Goal: Complete application form: Complete application form

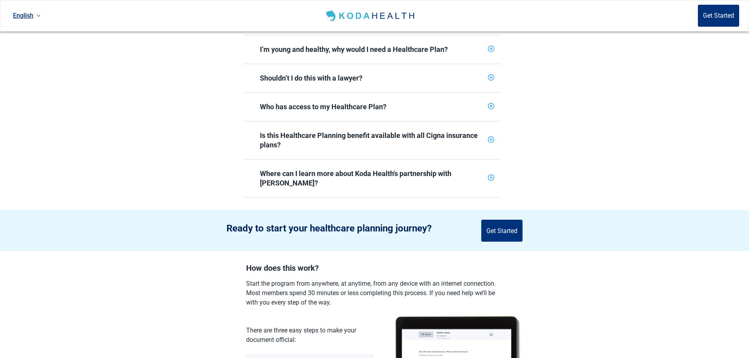
scroll to position [355, 0]
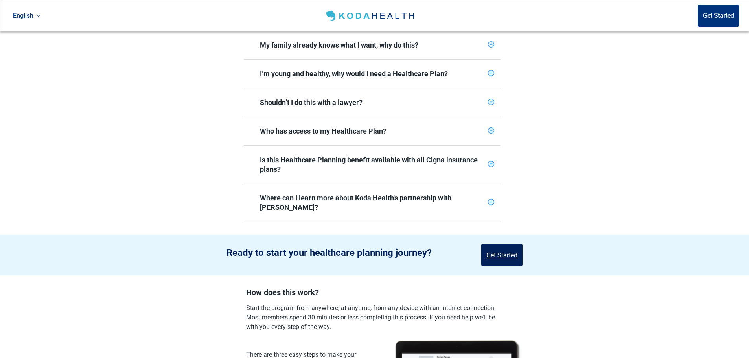
click at [501, 244] on button "Get Started" at bounding box center [502, 255] width 41 height 22
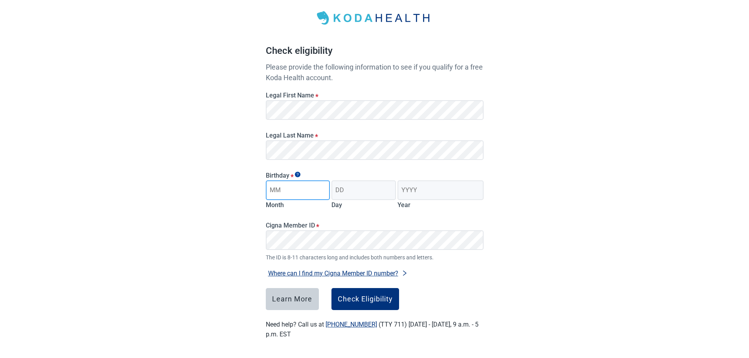
click at [297, 191] on input "Month" at bounding box center [298, 191] width 65 height 20
type input "06"
type input "29"
type input "1955"
click at [358, 297] on div "Check Eligibility" at bounding box center [365, 299] width 55 height 8
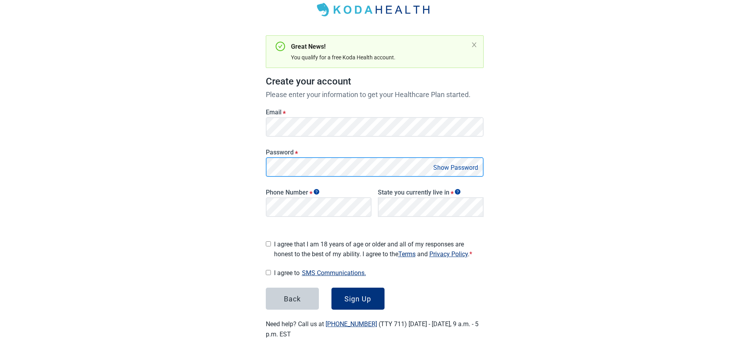
scroll to position [44, 0]
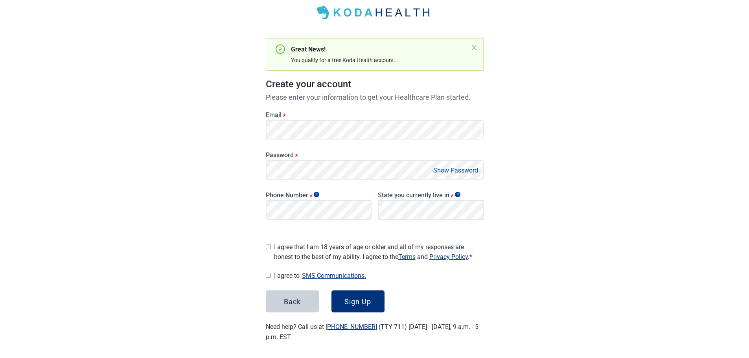
click at [446, 170] on button "Show Password" at bounding box center [456, 170] width 50 height 11
click at [269, 244] on input "I agree that I am 18 years of age or older and all of my responses are honest t…" at bounding box center [268, 246] width 5 height 5
checkbox input "true"
click at [269, 274] on input "I agree to SMS Communications." at bounding box center [268, 275] width 5 height 5
checkbox input "true"
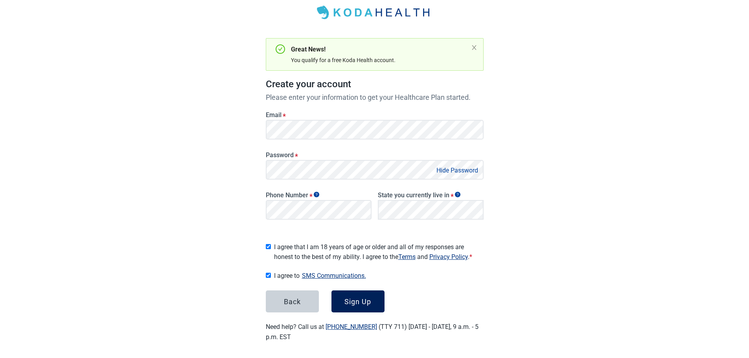
click at [358, 298] on div "Sign Up" at bounding box center [358, 302] width 27 height 8
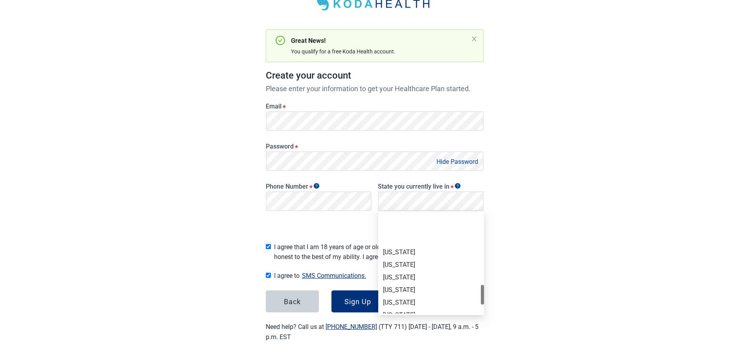
scroll to position [511, 0]
click at [391, 249] on div "[US_STATE]" at bounding box center [431, 249] width 96 height 9
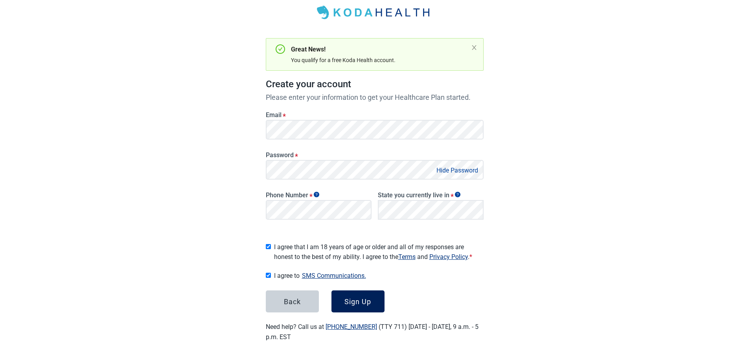
click at [359, 298] on div "Sign Up" at bounding box center [358, 302] width 27 height 8
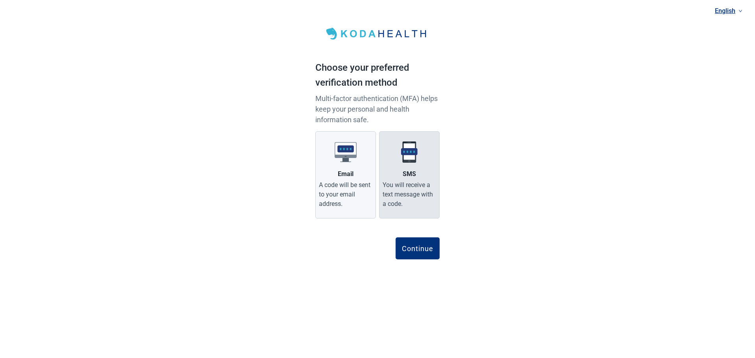
click at [406, 169] on label "SMS You will receive a text message with a code." at bounding box center [409, 174] width 61 height 87
click at [0, 0] on input "SMS You will receive a text message with a code." at bounding box center [0, 0] width 0 height 0
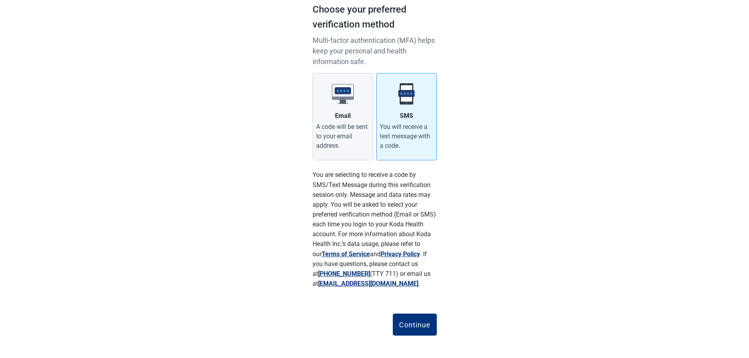
scroll to position [61, 0]
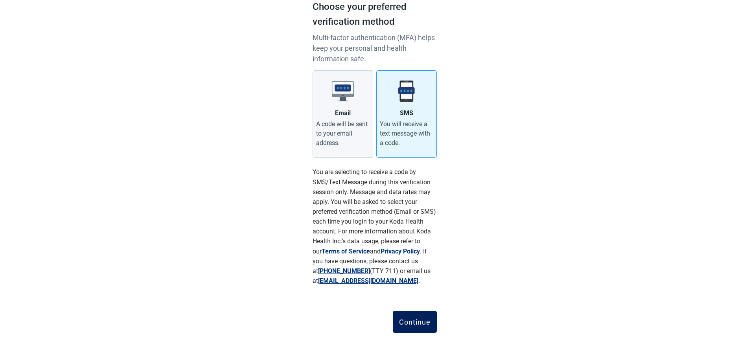
click at [415, 321] on div "Continue" at bounding box center [414, 322] width 31 height 8
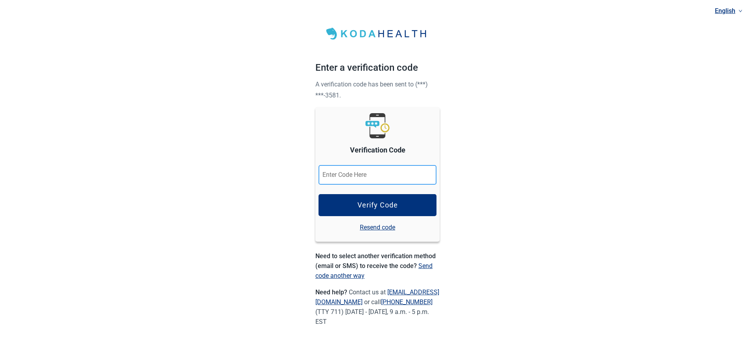
click at [376, 176] on input "Verification Code" at bounding box center [378, 175] width 118 height 20
click at [373, 173] on input "Verification Code" at bounding box center [378, 175] width 118 height 20
type input "386028"
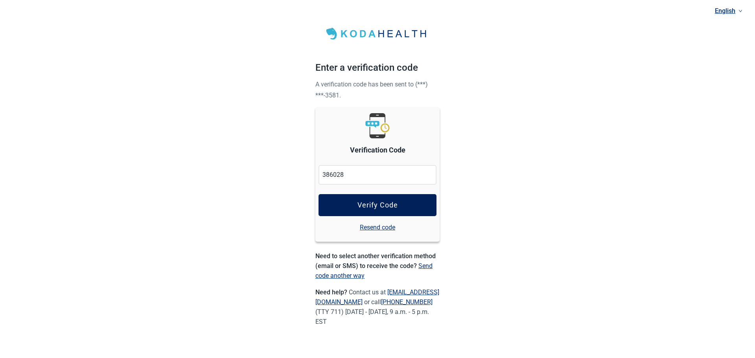
click at [386, 201] on div "Verify Code" at bounding box center [378, 205] width 41 height 8
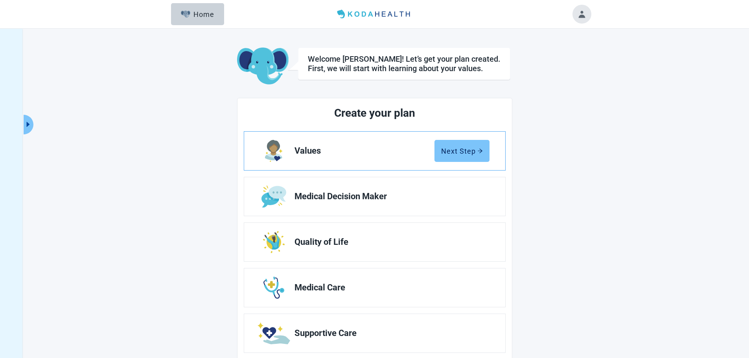
click at [452, 150] on div "Next Step" at bounding box center [462, 151] width 42 height 8
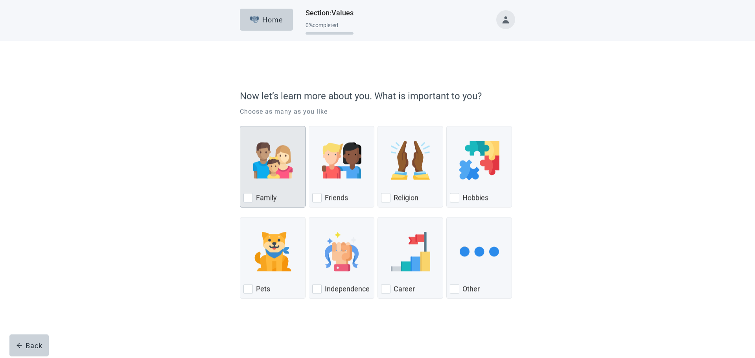
click at [246, 187] on div "Family, checkbox, not checked" at bounding box center [248, 188] width 9 height 9
click at [240, 117] on input "Family" at bounding box center [240, 116] width 0 height 0
checkbox input "true"
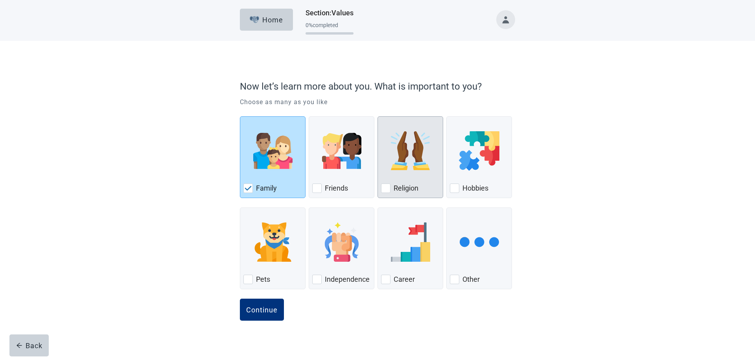
click at [386, 187] on div "Religion, checkbox, not checked" at bounding box center [385, 188] width 9 height 9
click at [378, 117] on input "Religion" at bounding box center [378, 116] width 0 height 0
checkbox input "true"
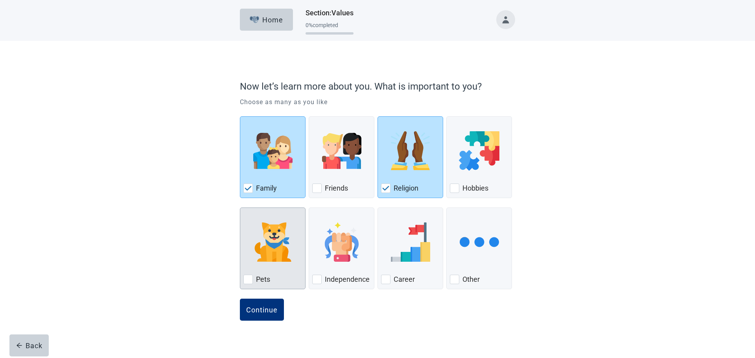
drag, startPoint x: 250, startPoint y: 279, endPoint x: 269, endPoint y: 279, distance: 18.9
click at [251, 279] on div "Pets, checkbox, not checked" at bounding box center [248, 279] width 9 height 9
click at [240, 208] on input "Pets" at bounding box center [240, 208] width 0 height 0
checkbox input "true"
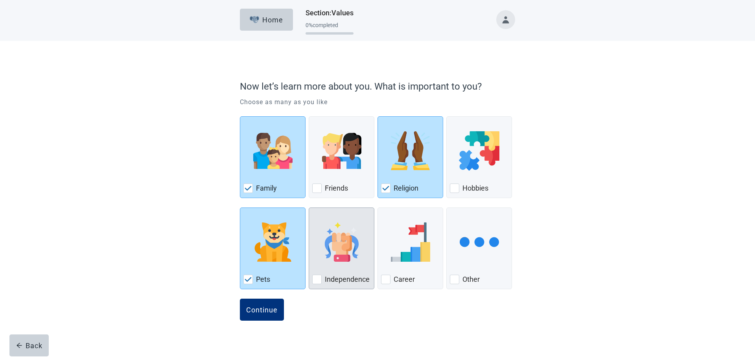
click at [317, 277] on div "Independence, checkbox, not checked" at bounding box center [316, 279] width 9 height 9
click at [309, 208] on input "Independence" at bounding box center [309, 208] width 0 height 0
checkbox input "true"
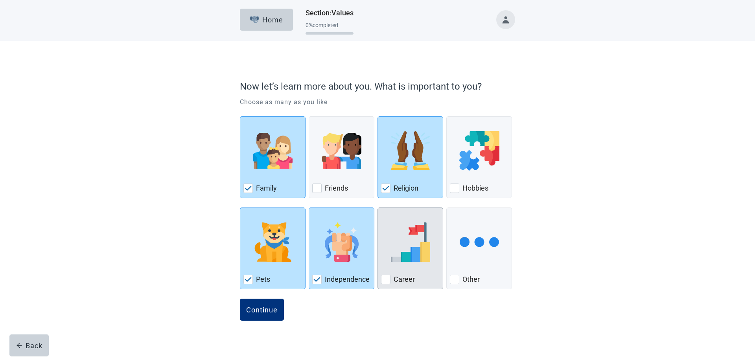
click at [390, 279] on div "Career, checkbox, not checked" at bounding box center [385, 279] width 9 height 9
click at [378, 208] on input "Career" at bounding box center [378, 208] width 0 height 0
checkbox input "true"
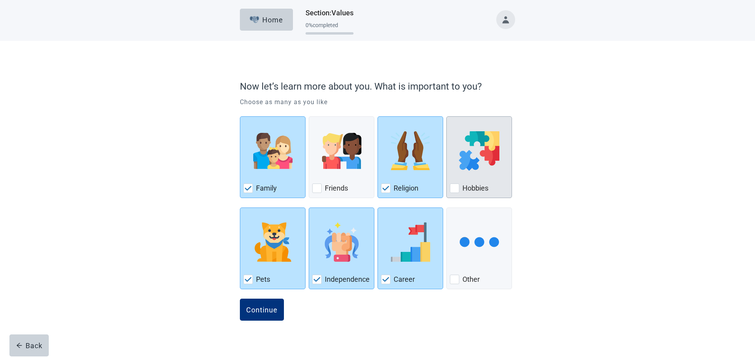
click at [454, 190] on div "Hobbies, checkbox, not checked" at bounding box center [454, 188] width 9 height 9
click at [447, 117] on input "Hobbies" at bounding box center [447, 116] width 0 height 0
checkbox input "true"
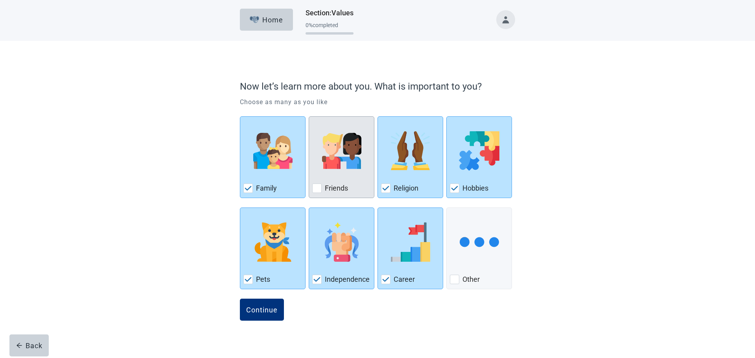
click at [316, 188] on div "Friends, checkbox, not checked" at bounding box center [316, 188] width 9 height 9
click at [309, 117] on input "Friends" at bounding box center [309, 116] width 0 height 0
checkbox input "true"
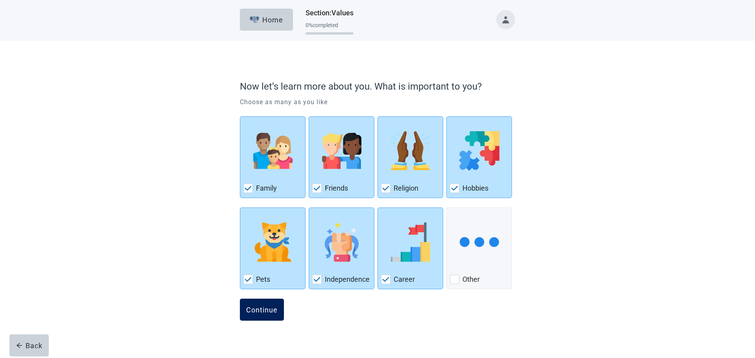
click at [257, 311] on div "Continue" at bounding box center [261, 310] width 31 height 8
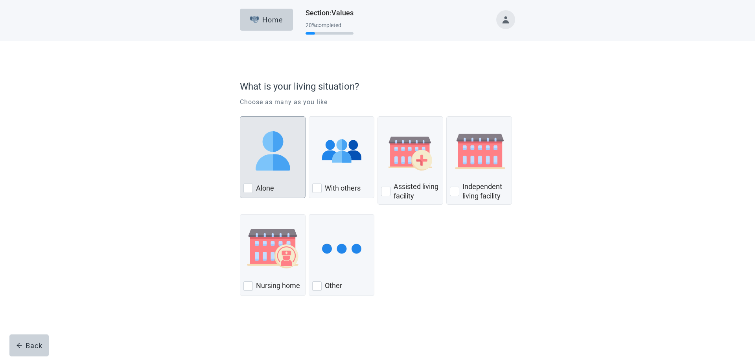
click at [246, 188] on div "Alone, checkbox, not checked" at bounding box center [248, 188] width 9 height 9
click at [240, 117] on input "Alone" at bounding box center [240, 116] width 0 height 0
checkbox input "true"
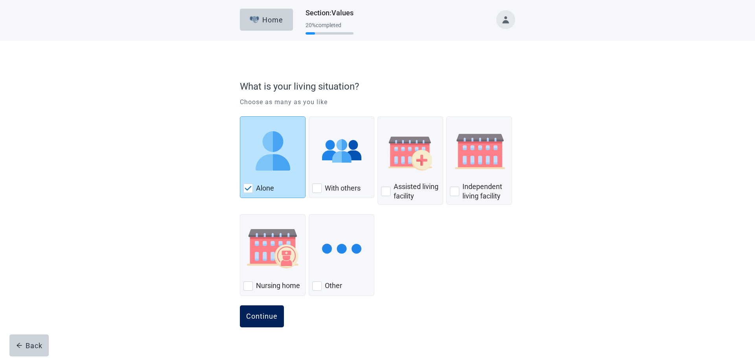
click at [261, 317] on div "Continue" at bounding box center [261, 317] width 31 height 8
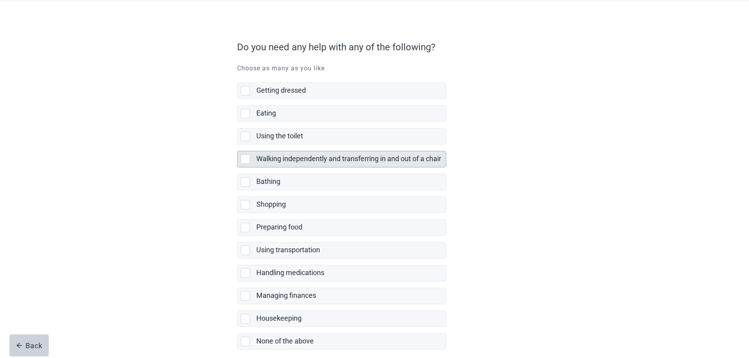
scroll to position [77, 0]
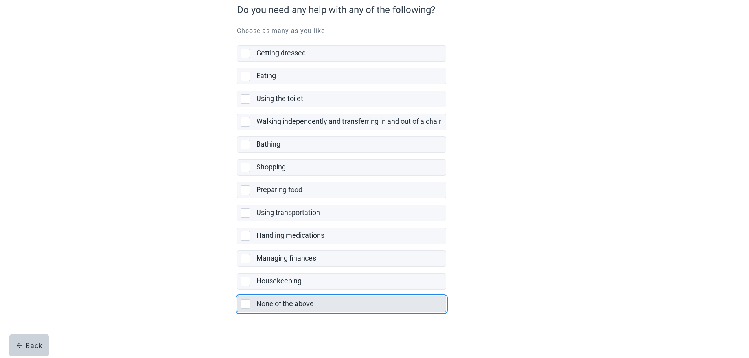
click at [281, 303] on label "None of the above" at bounding box center [285, 304] width 57 height 8
checkbox input "true"
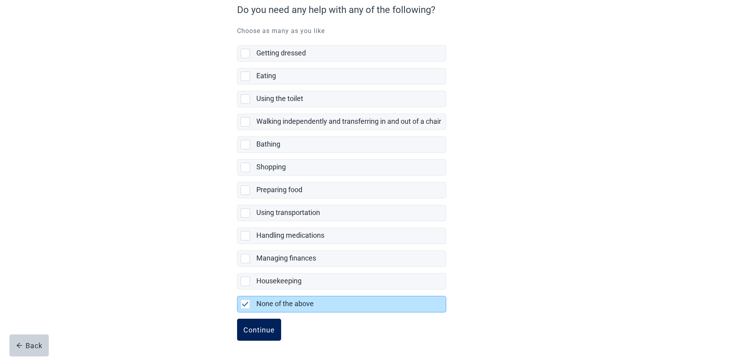
click at [259, 328] on div "Continue" at bounding box center [259, 330] width 31 height 8
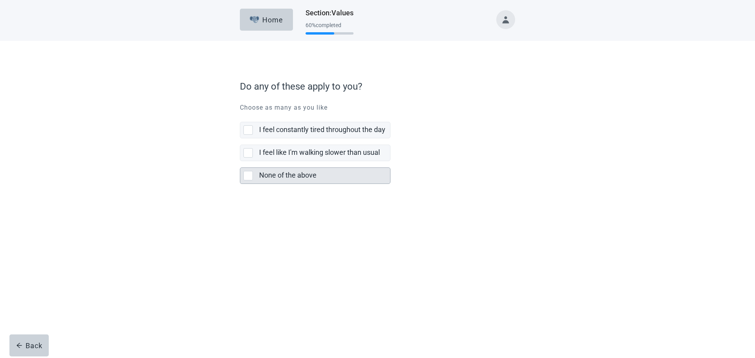
click at [248, 175] on div "None of the above, checkbox, not selected" at bounding box center [248, 175] width 9 height 9
click at [240, 162] on input "None of the above" at bounding box center [240, 161] width 0 height 0
checkbox input "true"
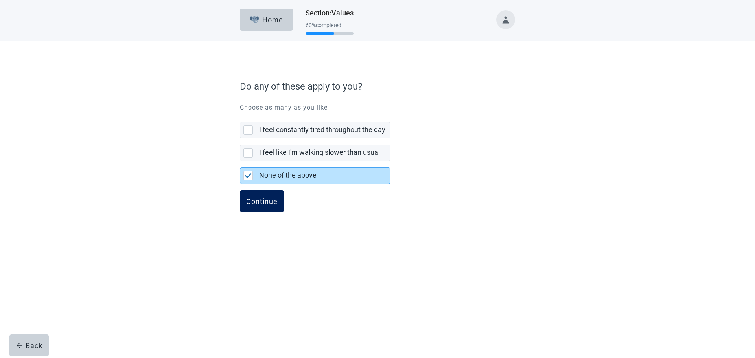
click at [255, 200] on div "Continue" at bounding box center [261, 201] width 31 height 8
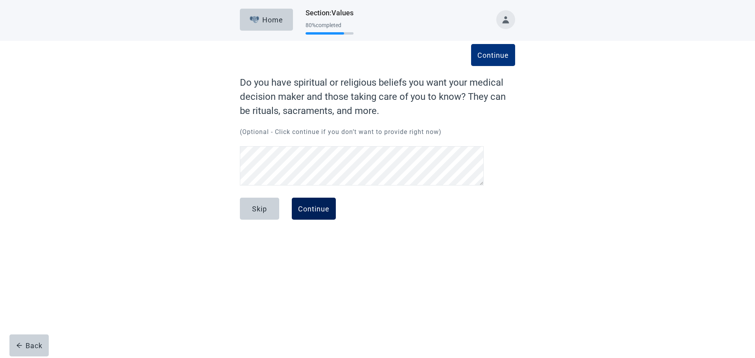
click at [312, 206] on div "Continue" at bounding box center [313, 209] width 31 height 8
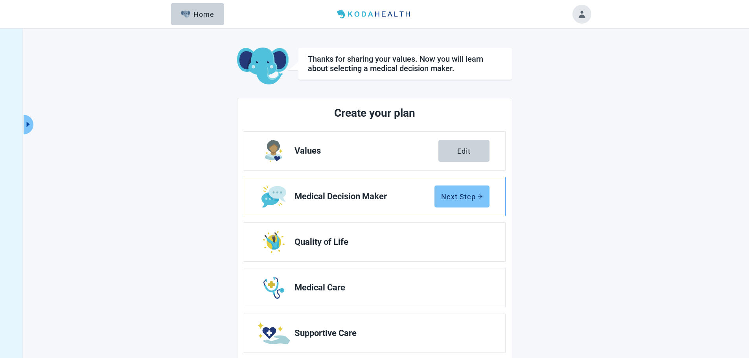
click at [454, 192] on button "Next Step" at bounding box center [462, 197] width 55 height 22
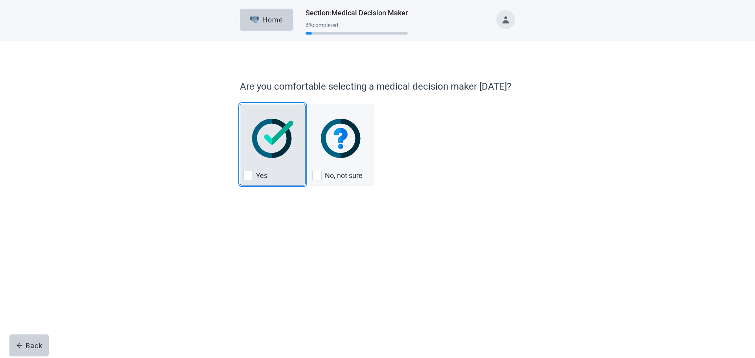
click at [245, 175] on div "Yes, checkbox, not checked" at bounding box center [248, 175] width 9 height 9
click at [240, 104] on input "Yes" at bounding box center [240, 104] width 0 height 0
checkbox input "true"
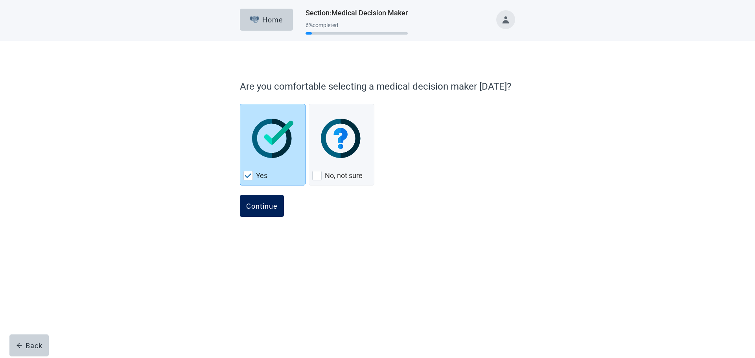
click at [265, 207] on div "Continue" at bounding box center [261, 206] width 31 height 8
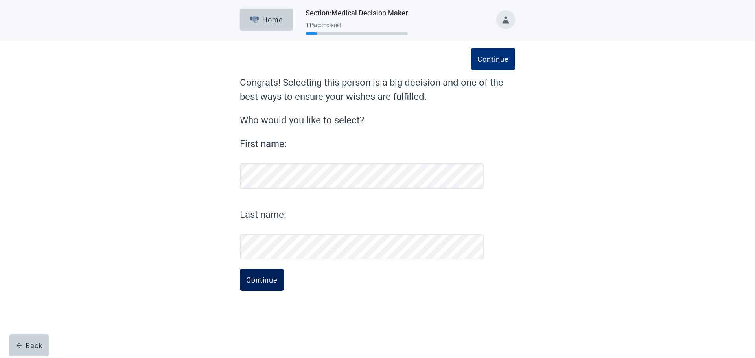
click at [255, 275] on button "Continue" at bounding box center [262, 280] width 44 height 22
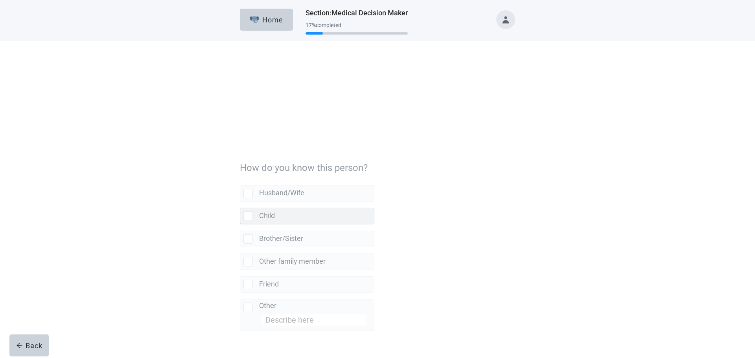
click at [250, 134] on div "Child, checkbox, not selected" at bounding box center [248, 134] width 9 height 9
click at [240, 121] on input "Child" at bounding box center [240, 120] width 0 height 0
checkbox input "true"
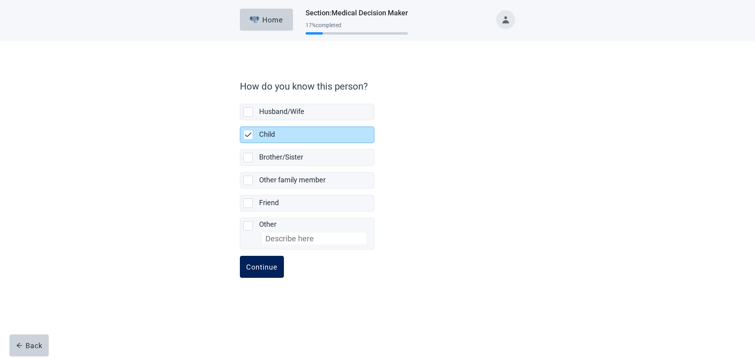
click at [257, 268] on div "Continue" at bounding box center [261, 267] width 31 height 8
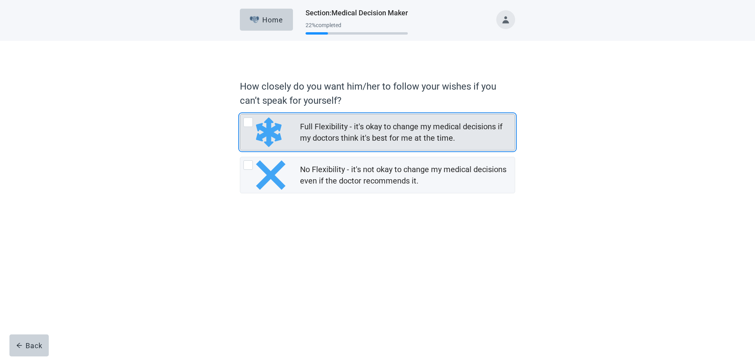
click at [248, 121] on div "Full Flexibility - it's okay to change my medical decisions if my doctors think…" at bounding box center [248, 122] width 9 height 9
click at [240, 114] on input "Full Flexibility - it's okay to change my medical decisions if my doctors think…" at bounding box center [240, 114] width 0 height 0
radio input "true"
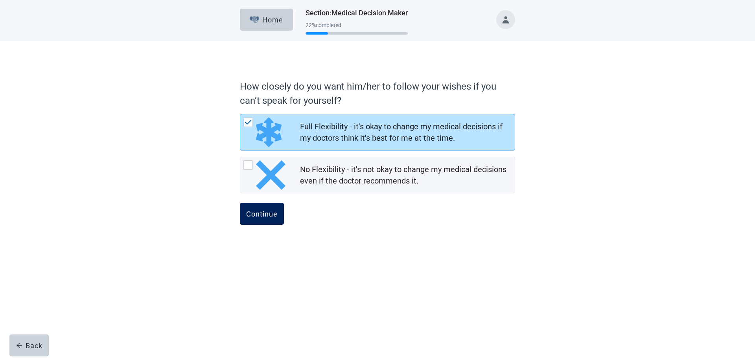
click at [264, 214] on div "Continue" at bounding box center [261, 214] width 31 height 8
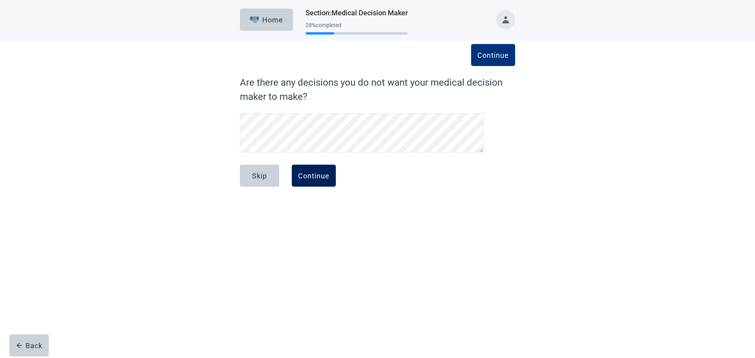
click at [308, 176] on div "Continue" at bounding box center [313, 176] width 31 height 8
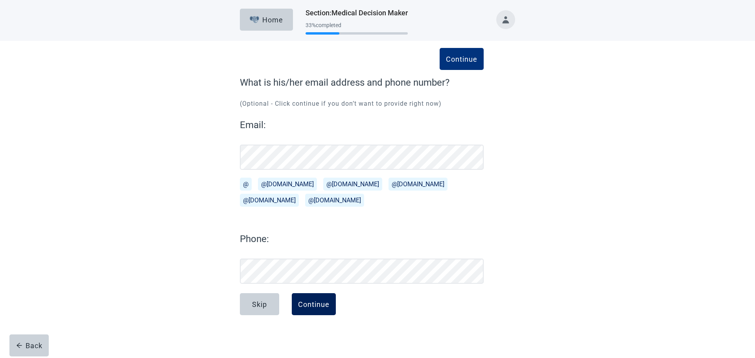
click at [316, 305] on div "Continue" at bounding box center [313, 305] width 31 height 8
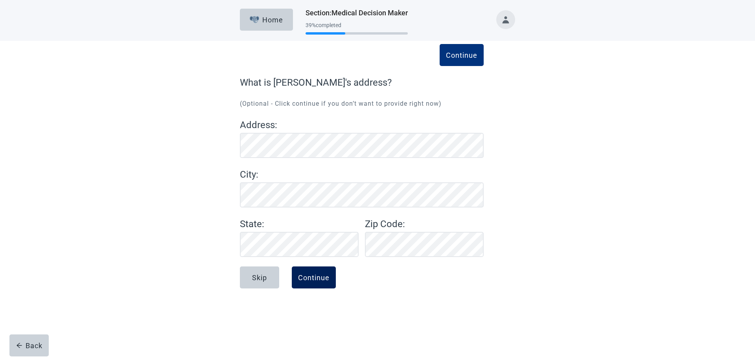
click at [314, 275] on div "Continue" at bounding box center [313, 278] width 31 height 8
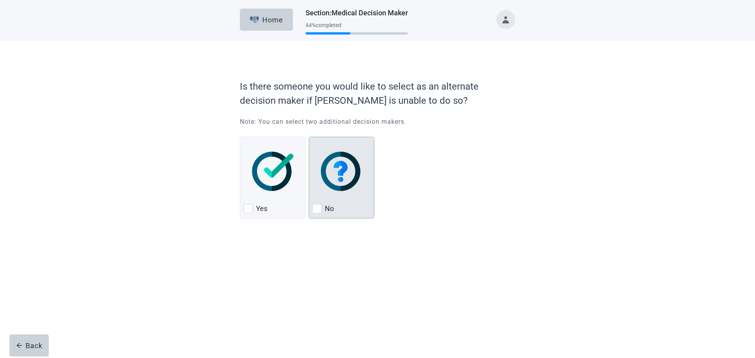
click at [316, 209] on div "No, checkbox, not checked" at bounding box center [316, 208] width 9 height 9
click at [309, 137] on input "No" at bounding box center [309, 137] width 0 height 0
checkbox input "true"
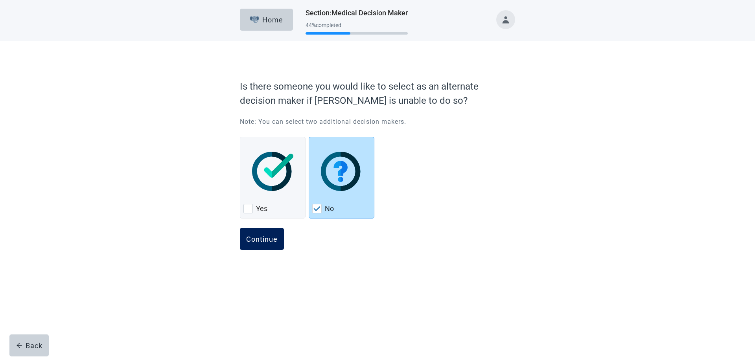
click at [263, 240] on div "Continue" at bounding box center [261, 239] width 31 height 8
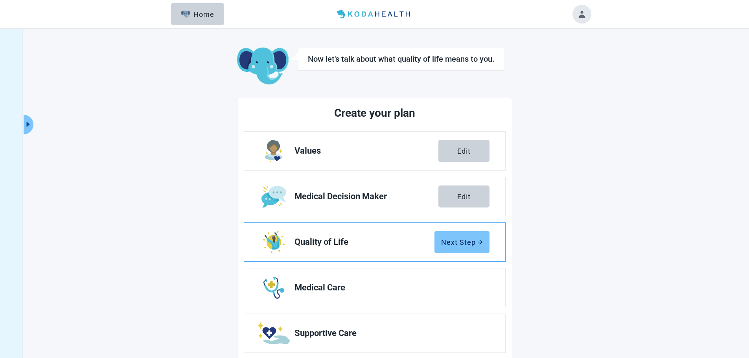
click at [447, 240] on div "Next Step" at bounding box center [462, 242] width 42 height 8
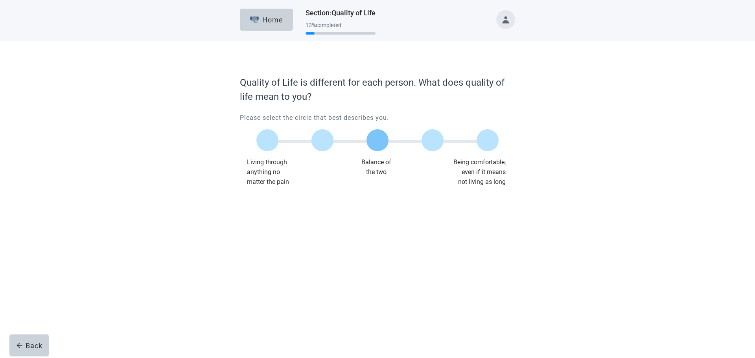
click at [378, 140] on label "Main content" at bounding box center [378, 140] width 22 height 22
click at [378, 140] on input "Quality of life scale: 50 out of 100. Balance of the two" at bounding box center [378, 140] width 0 height 0
click at [266, 201] on div "Continue" at bounding box center [261, 203] width 31 height 8
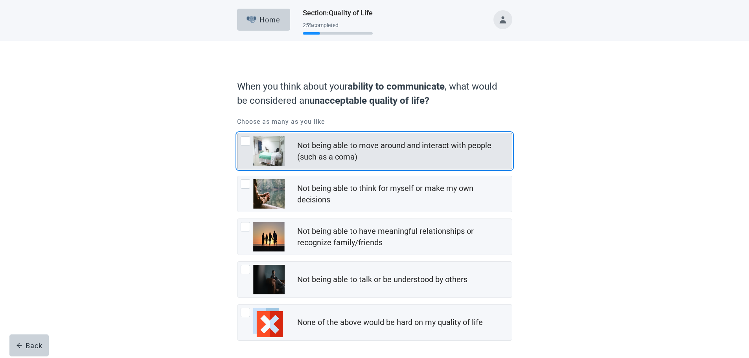
click at [245, 142] on div "Not being able to move around and interact with people (such as a coma), checkb…" at bounding box center [245, 141] width 9 height 9
click at [238, 133] on input "Not being able to move around and interact with people (such as a coma)" at bounding box center [237, 133] width 0 height 0
checkbox input "true"
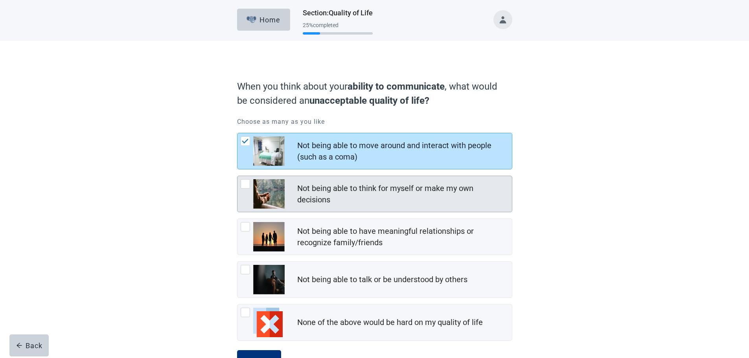
click at [245, 185] on div "Not being able to think for myself or make my own decisions, checkbox, not chec…" at bounding box center [245, 183] width 9 height 9
click at [238, 176] on input "Not being able to think for myself or make my own decisions" at bounding box center [237, 176] width 0 height 0
checkbox input "true"
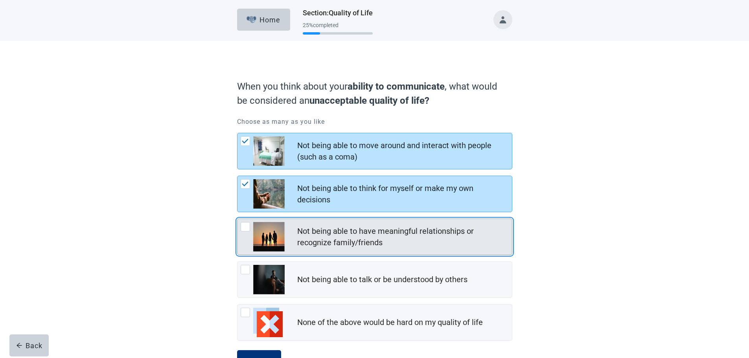
click at [246, 227] on div "Not being able to have meaningful relationships or recognize family/friends, ch…" at bounding box center [245, 226] width 9 height 9
click at [238, 219] on input "Not being able to have meaningful relationships or recognize family/friends" at bounding box center [237, 219] width 0 height 0
checkbox input "true"
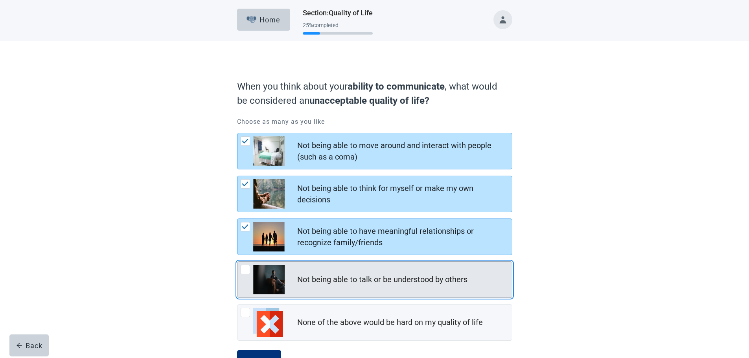
click at [244, 269] on div "Not being able to talk or be understood by others, checkbox, not checked" at bounding box center [245, 269] width 9 height 9
click at [238, 262] on input "Not being able to talk or be understood by others" at bounding box center [237, 262] width 0 height 0
checkbox input "true"
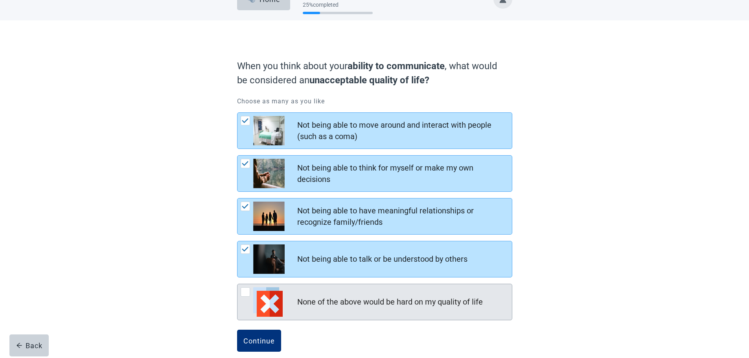
scroll to position [31, 0]
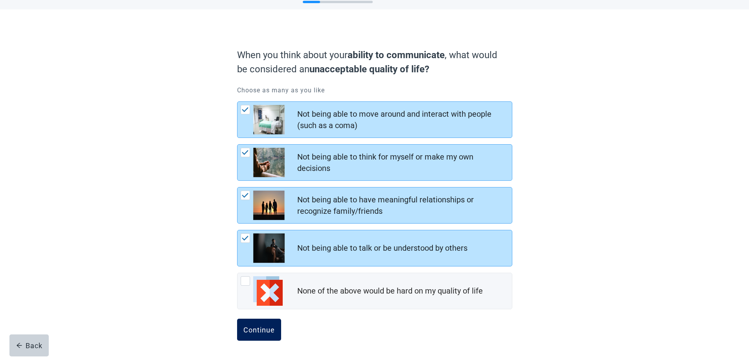
click at [264, 330] on div "Continue" at bounding box center [259, 330] width 31 height 8
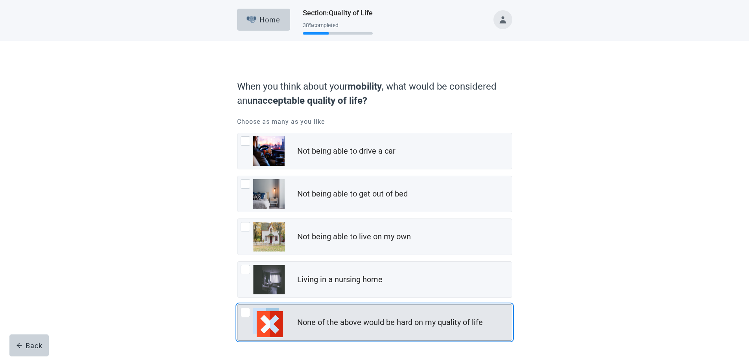
click at [249, 312] on div "None of the above would be hard on my quality of life, checkbox, not checked" at bounding box center [245, 312] width 9 height 9
click at [238, 305] on input "None of the above would be hard on my quality of life" at bounding box center [237, 305] width 0 height 0
checkbox input "true"
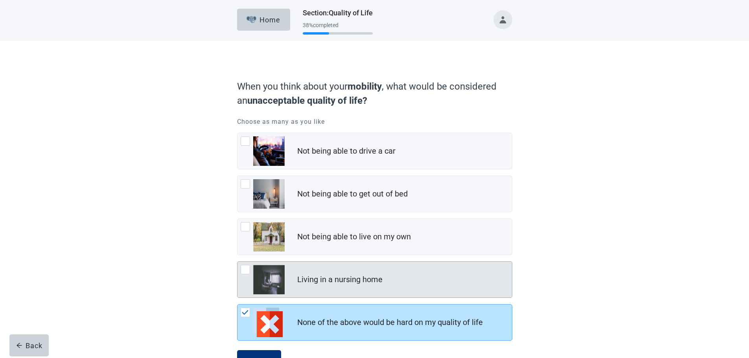
scroll to position [31, 0]
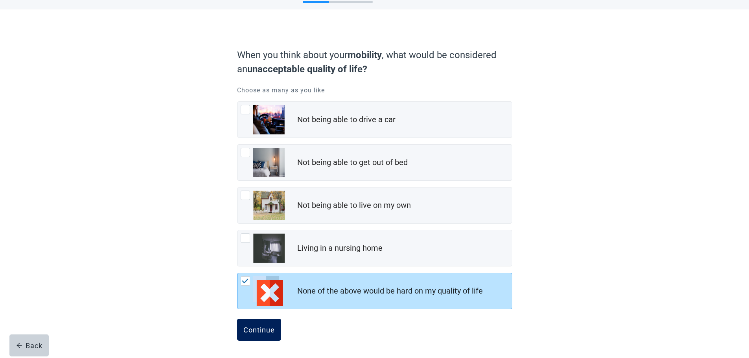
click at [261, 327] on div "Continue" at bounding box center [259, 330] width 31 height 8
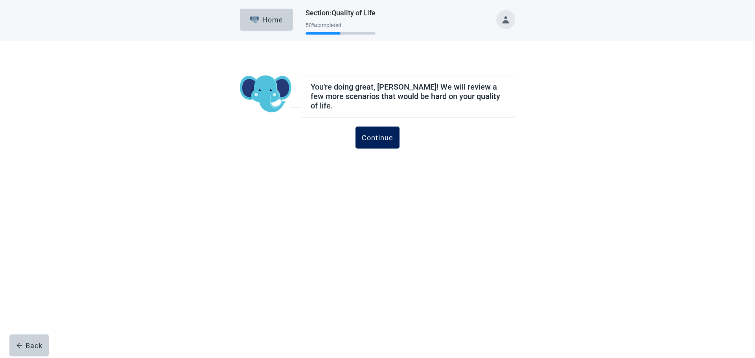
click at [378, 134] on div "Continue" at bounding box center [377, 138] width 31 height 8
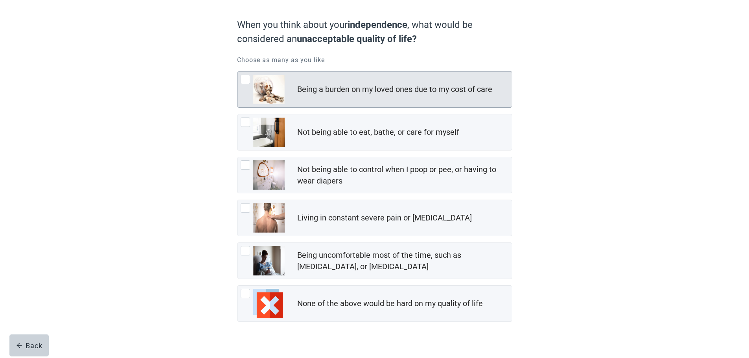
scroll to position [74, 0]
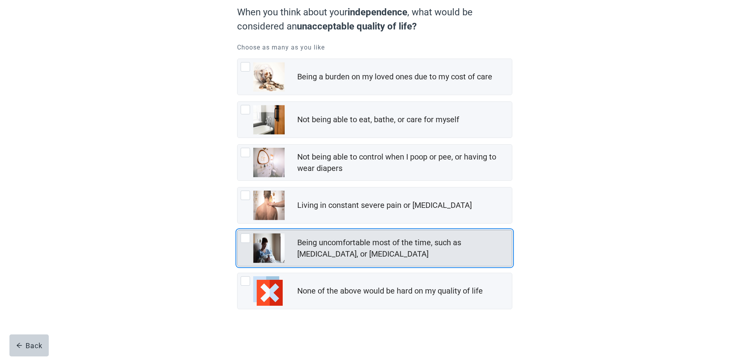
click at [246, 238] on div "Being uncomfortable most of the time, such as nausea, vomiting, or diarrhea, ch…" at bounding box center [245, 238] width 9 height 9
click at [238, 231] on input "Being uncomfortable most of the time, such as [MEDICAL_DATA], or [MEDICAL_DATA]" at bounding box center [237, 230] width 0 height 0
checkbox input "true"
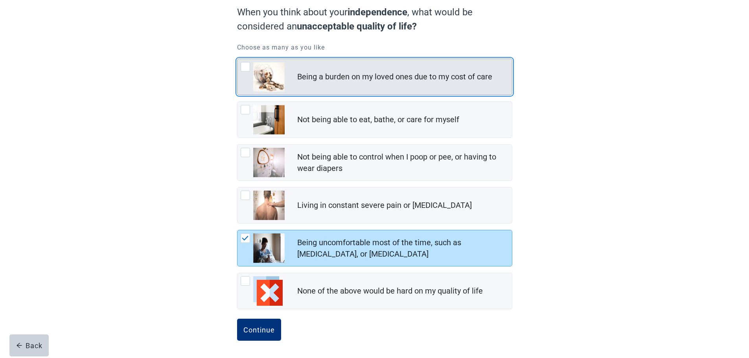
click at [247, 67] on div "Being a burden on my loved ones due to my cost of care, checkbox, not checked" at bounding box center [245, 66] width 9 height 9
click at [238, 59] on input "Being a burden on my loved ones due to my cost of care" at bounding box center [237, 59] width 0 height 0
checkbox input "true"
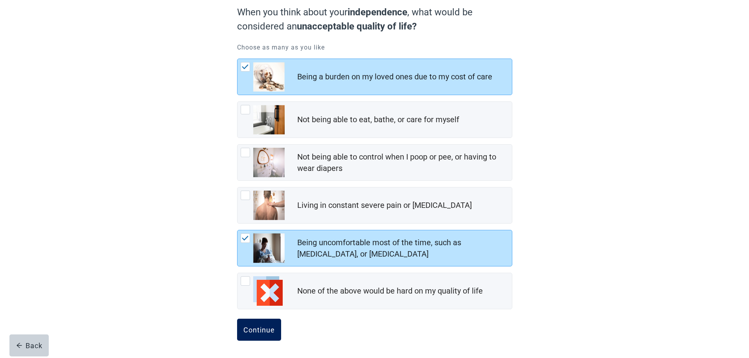
click at [259, 330] on div "Continue" at bounding box center [259, 330] width 31 height 8
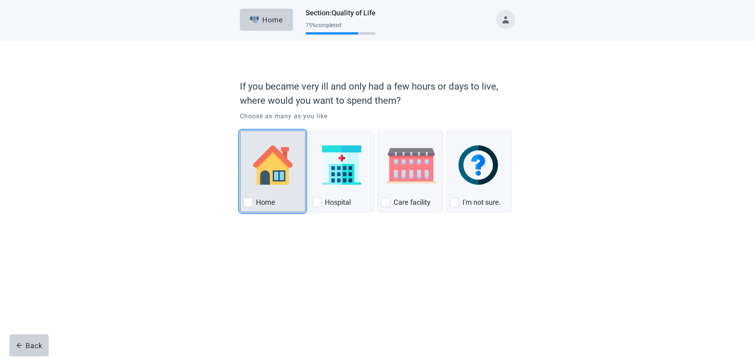
click at [247, 199] on div "Home, checkbox, not checked" at bounding box center [248, 202] width 9 height 9
click at [240, 131] on input "Home" at bounding box center [240, 131] width 0 height 0
checkbox input "true"
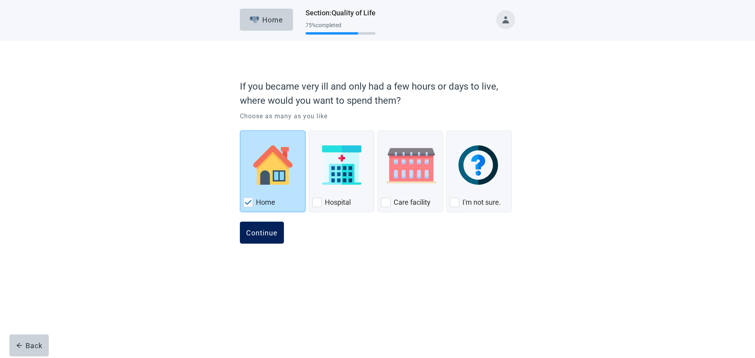
click at [266, 233] on div "Continue" at bounding box center [261, 233] width 31 height 8
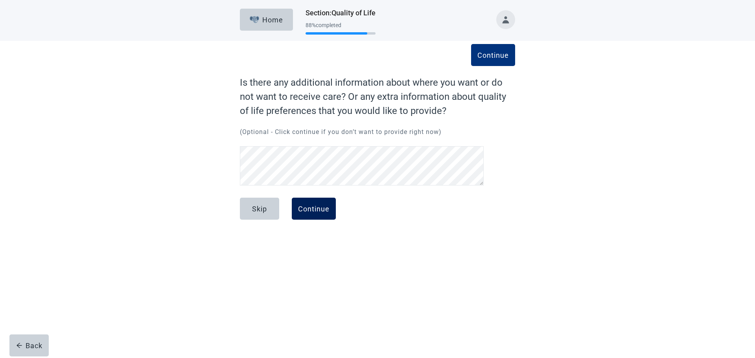
click at [314, 204] on button "Continue" at bounding box center [314, 209] width 44 height 22
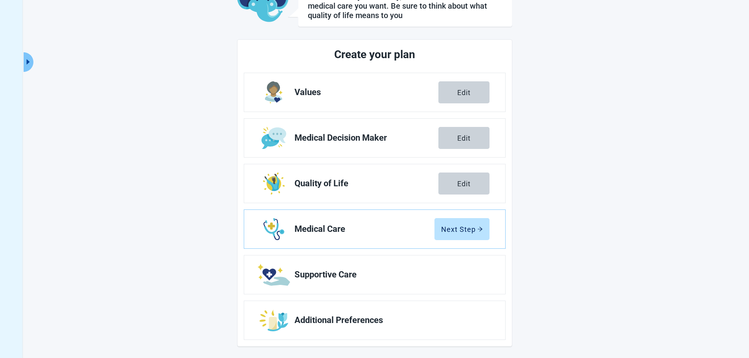
scroll to position [64, 0]
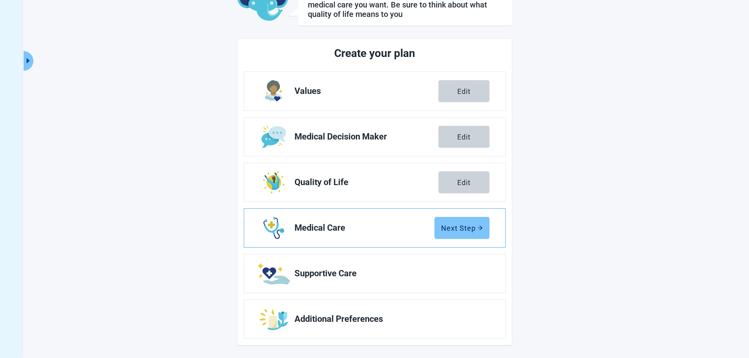
click at [458, 227] on div "Next Step" at bounding box center [462, 228] width 42 height 8
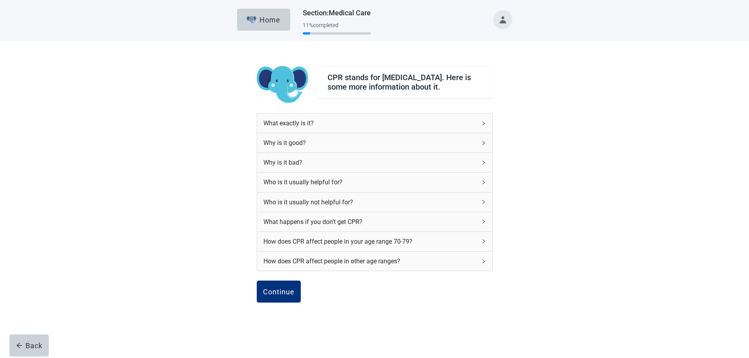
click at [336, 126] on div "What exactly is it?" at bounding box center [370, 123] width 213 height 10
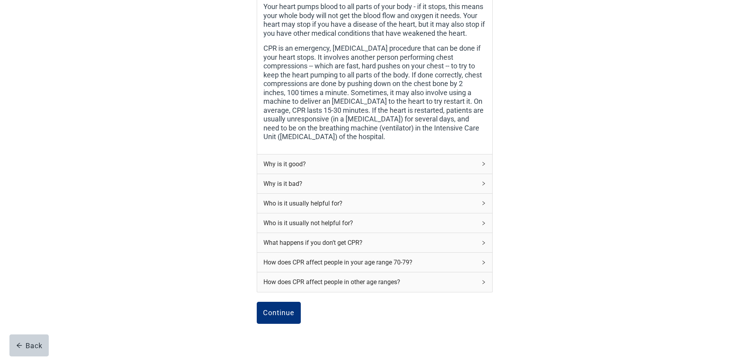
scroll to position [157, 0]
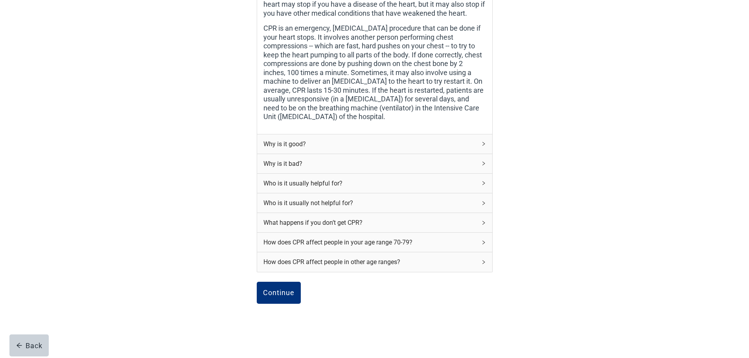
click at [329, 149] on div "Why is it good?" at bounding box center [370, 144] width 213 height 10
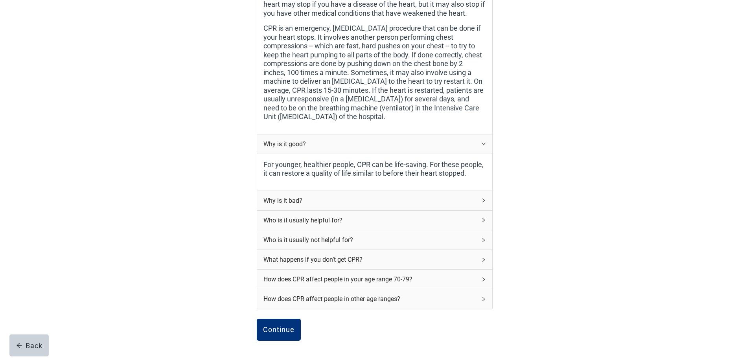
click at [343, 199] on div "Why is it bad?" at bounding box center [370, 201] width 213 height 10
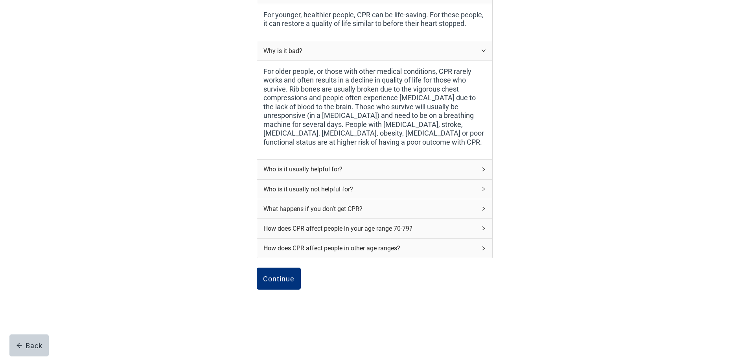
scroll to position [315, 0]
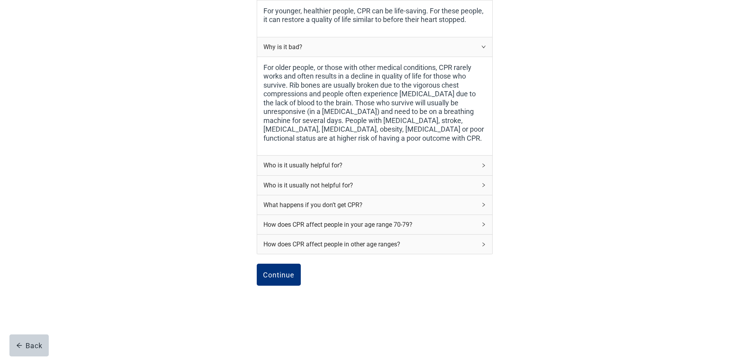
click at [280, 166] on div "Who is it usually helpful for?" at bounding box center [370, 166] width 213 height 10
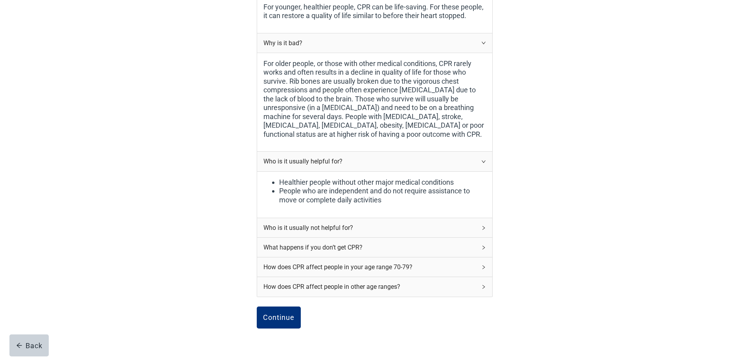
click at [295, 231] on div "Who is it usually not helpful for?" at bounding box center [370, 228] width 213 height 10
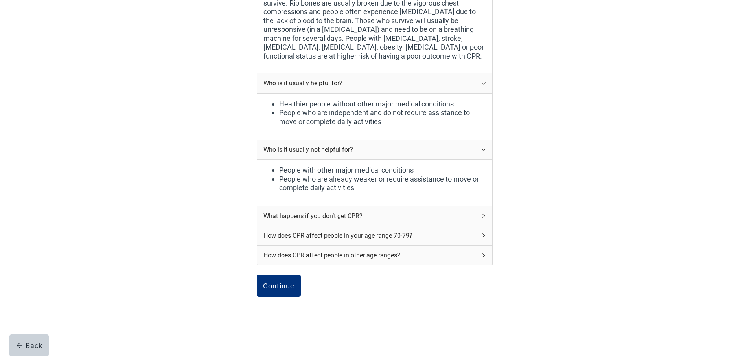
scroll to position [394, 0]
click at [285, 221] on div "What happens if you don’t get CPR?" at bounding box center [370, 216] width 213 height 10
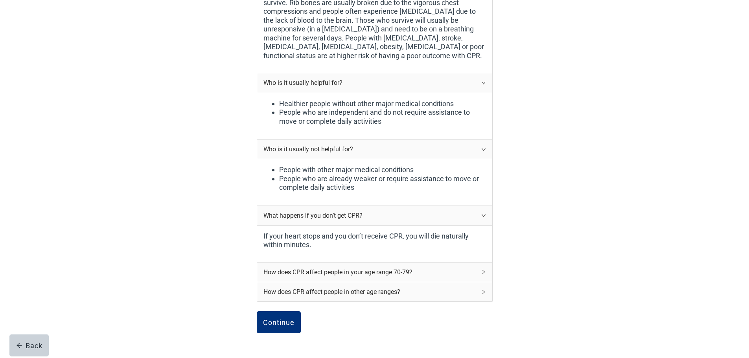
click at [287, 274] on div "How does CPR affect people in your age range 70-79?" at bounding box center [370, 273] width 213 height 10
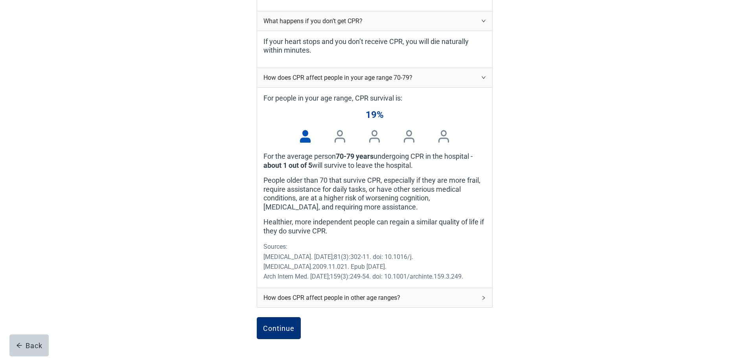
scroll to position [591, 0]
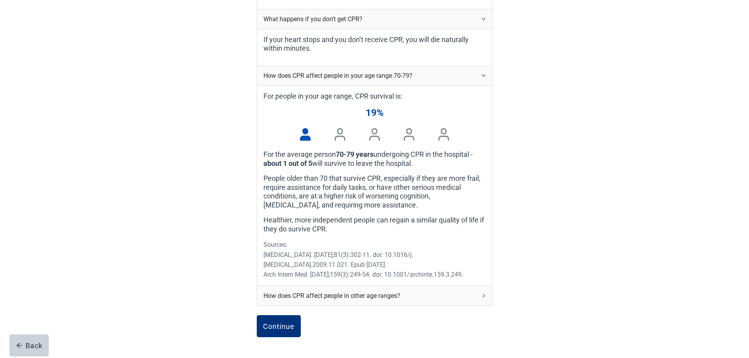
click at [293, 297] on div "How does CPR affect people in other age ranges?" at bounding box center [370, 296] width 213 height 10
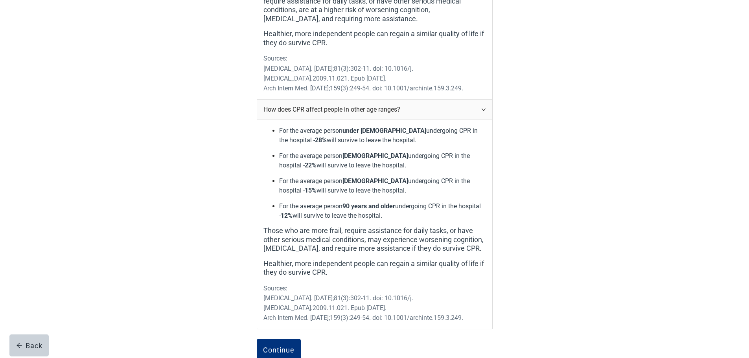
scroll to position [856, 0]
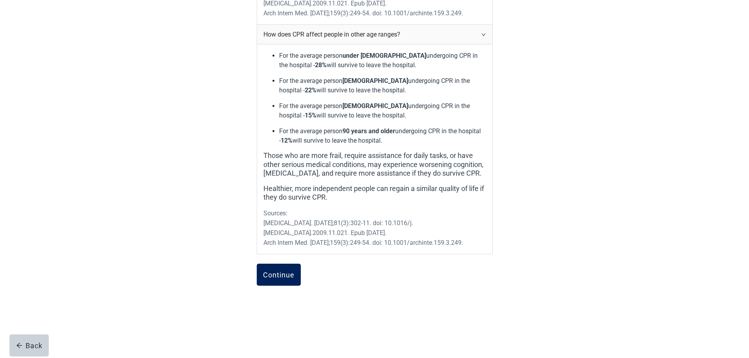
click at [281, 273] on div "Continue" at bounding box center [278, 275] width 31 height 8
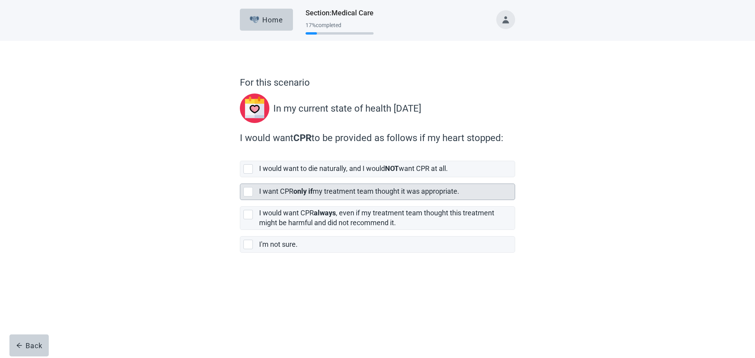
click at [249, 193] on div "[object Object], checkbox, not selected" at bounding box center [248, 191] width 9 height 9
click at [240, 178] on input "I want CPR only if my treatment team thought it was appropriate." at bounding box center [240, 177] width 0 height 0
checkbox input "true"
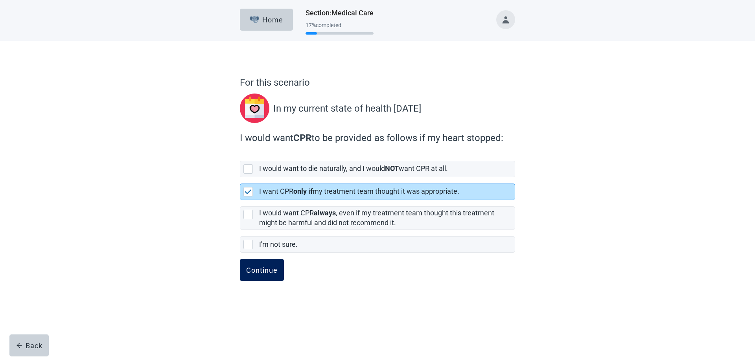
click at [250, 268] on div "Continue" at bounding box center [261, 270] width 31 height 8
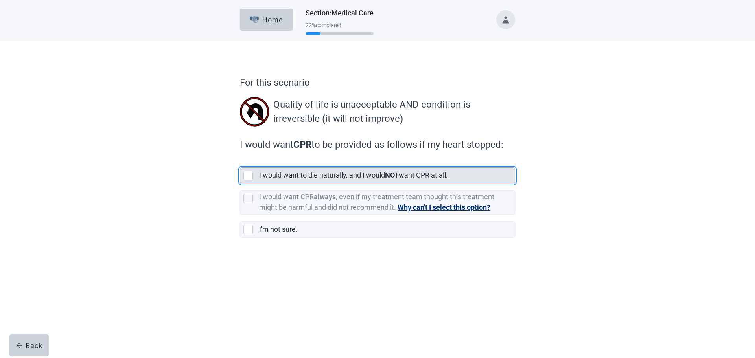
click at [251, 177] on div "[object Object], checkbox, not selected" at bounding box center [248, 175] width 9 height 9
click at [240, 162] on input "I would want to die naturally, and I would NOT want CPR at all." at bounding box center [240, 161] width 0 height 0
checkbox input "true"
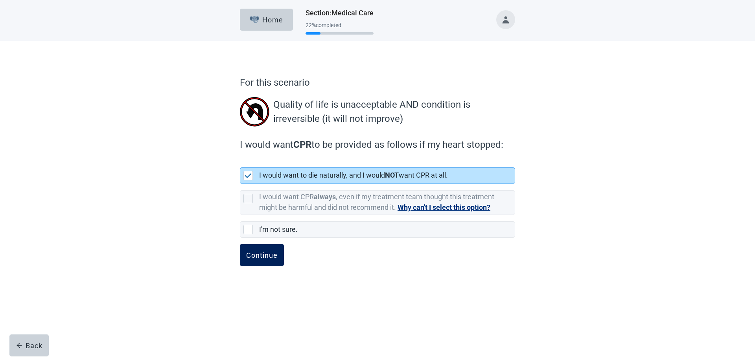
click at [256, 251] on div "Continue" at bounding box center [261, 255] width 31 height 8
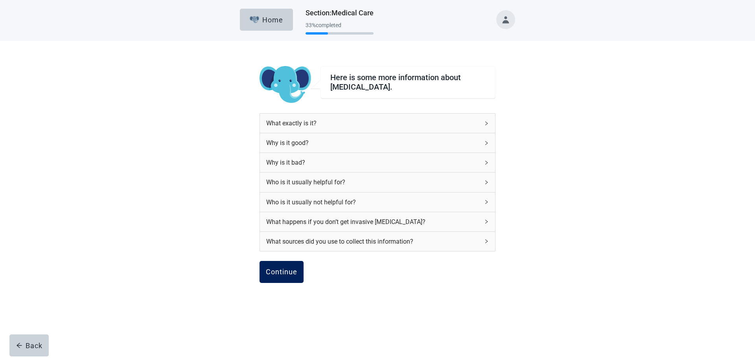
click at [278, 274] on div "Continue" at bounding box center [281, 272] width 31 height 8
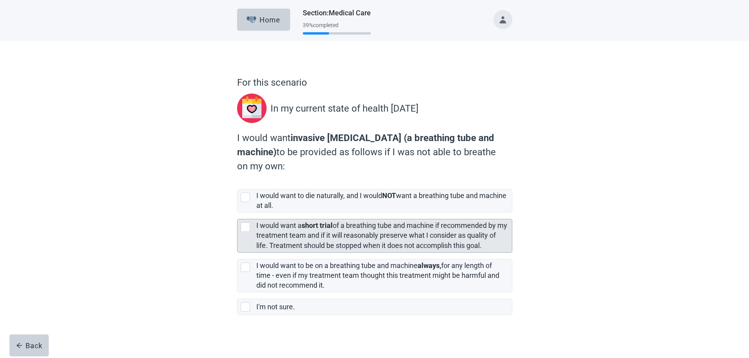
click at [245, 228] on div "[object Object], checkbox, not selected" at bounding box center [245, 227] width 9 height 9
click at [238, 213] on input "I would want a short trial of a breathing tube and machine if recommended by my…" at bounding box center [237, 213] width 0 height 0
checkbox input "true"
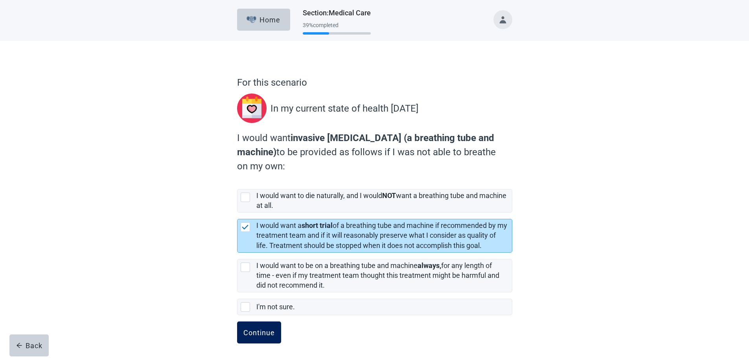
click at [260, 332] on div "Continue" at bounding box center [259, 333] width 31 height 8
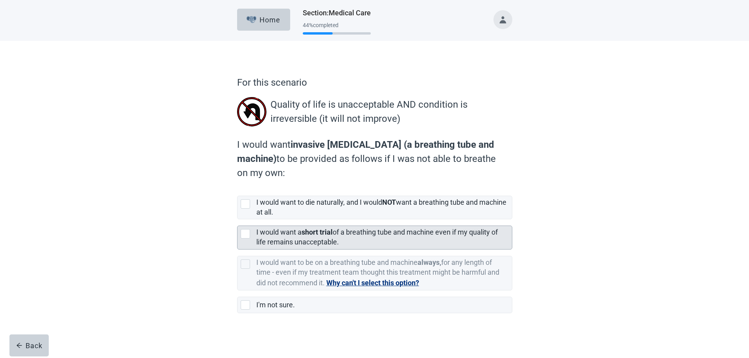
click at [245, 233] on div "[object Object], checkbox, not selected" at bounding box center [245, 233] width 9 height 9
click at [238, 220] on input "I would want a short trial of a breathing tube and machine even if my quality o…" at bounding box center [237, 220] width 0 height 0
checkbox input "true"
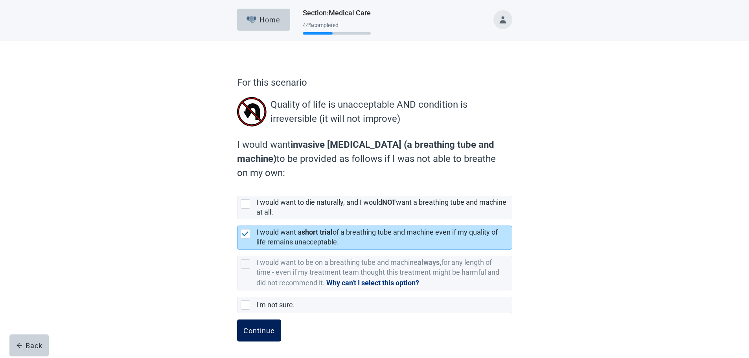
click at [260, 327] on div "Continue" at bounding box center [259, 331] width 31 height 8
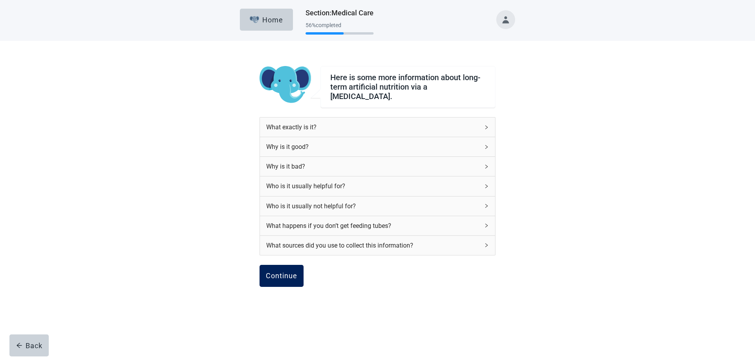
click at [284, 272] on div "Continue" at bounding box center [281, 276] width 31 height 8
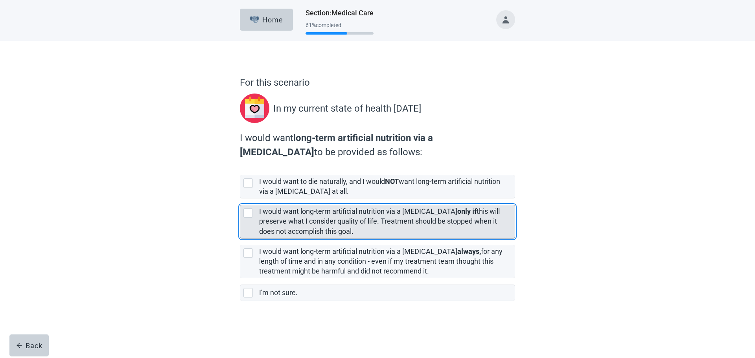
click at [245, 214] on div "[object Object], checkbox, not selected" at bounding box center [248, 213] width 9 height 9
click at [240, 199] on input "I would want long-term artificial nutrition via a [MEDICAL_DATA] only if this w…" at bounding box center [240, 199] width 0 height 0
checkbox input "true"
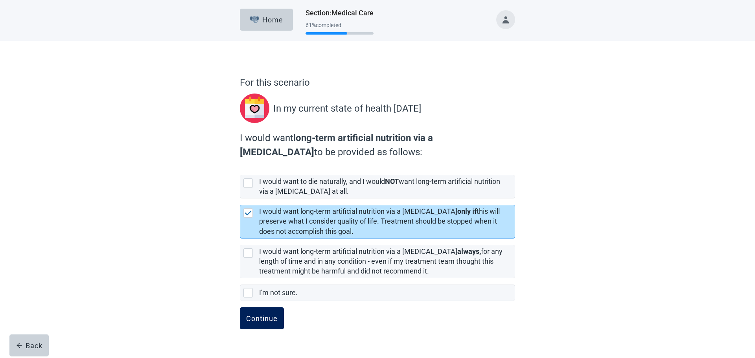
click at [263, 315] on div "Continue" at bounding box center [261, 319] width 31 height 8
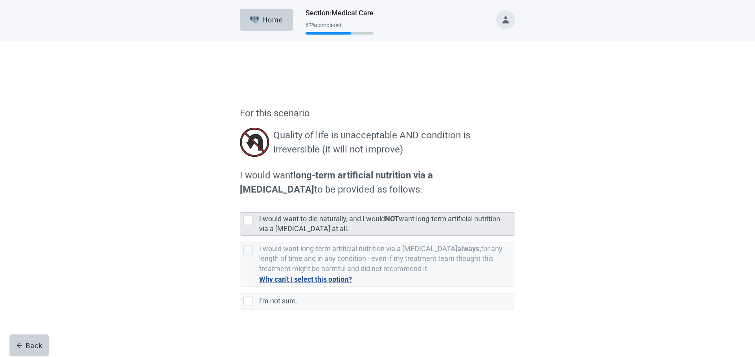
click at [247, 190] on div "[object Object], checkbox, not selected" at bounding box center [248, 189] width 9 height 9
click at [240, 176] on input "I would want to die naturally, and I would NOT want long-term artificial nutrit…" at bounding box center [240, 175] width 0 height 0
checkbox input "true"
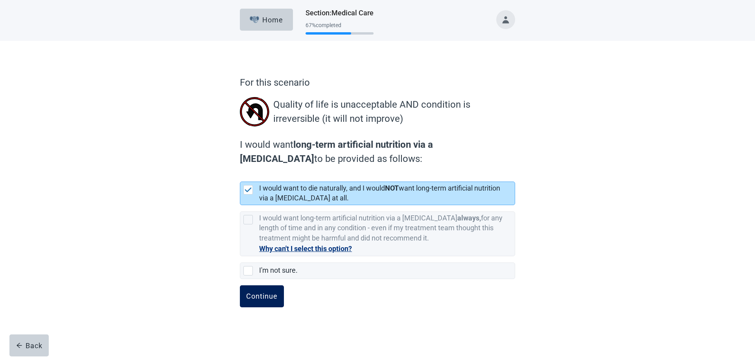
click at [268, 297] on div "Continue" at bounding box center [261, 297] width 31 height 8
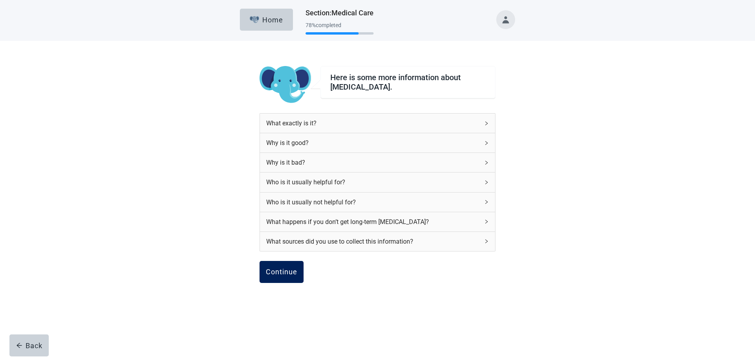
click at [278, 275] on div "Continue" at bounding box center [281, 272] width 31 height 8
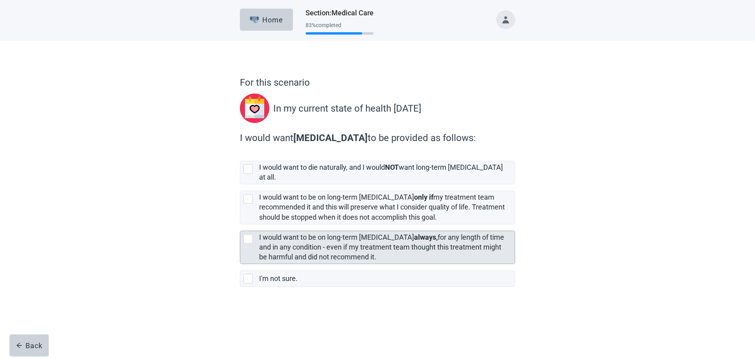
click at [248, 234] on div "[object Object], checkbox, not selected" at bounding box center [248, 238] width 9 height 9
click at [240, 225] on input "I would want to be on long-term [MEDICAL_DATA] always, for any length of time a…" at bounding box center [240, 225] width 0 height 0
checkbox input "true"
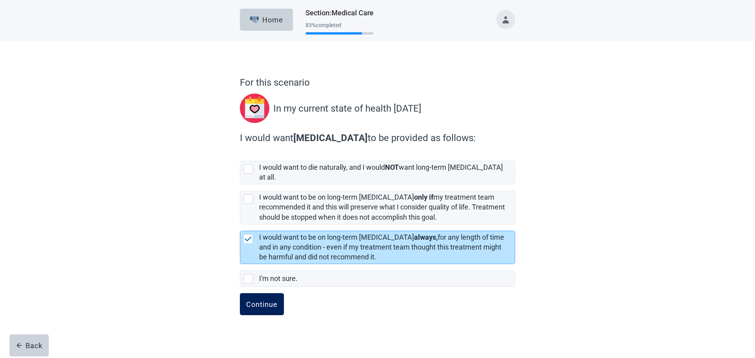
click at [259, 301] on div "Continue" at bounding box center [261, 305] width 31 height 8
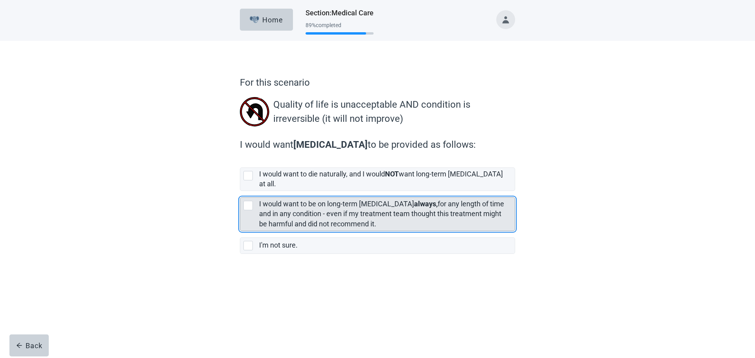
click at [247, 201] on div "[object Object], checkbox, not selected" at bounding box center [248, 205] width 9 height 9
click at [240, 192] on input "I would want to be on long-term [MEDICAL_DATA] always, for any length of time a…" at bounding box center [240, 191] width 0 height 0
checkbox input "true"
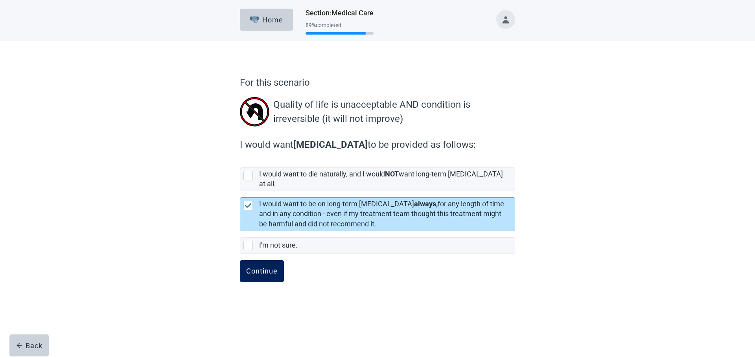
click at [260, 268] on div "Continue" at bounding box center [261, 272] width 31 height 8
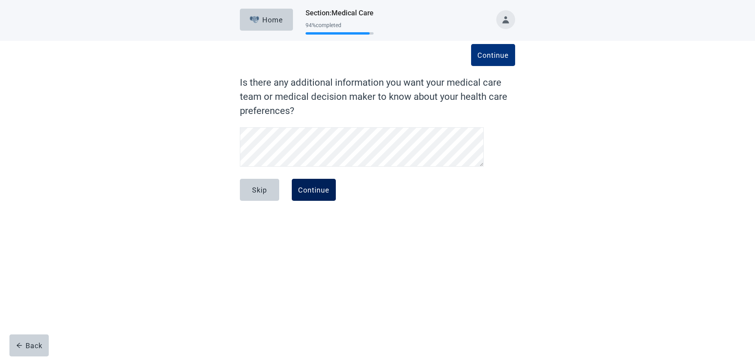
click at [311, 188] on div "Continue" at bounding box center [313, 190] width 31 height 8
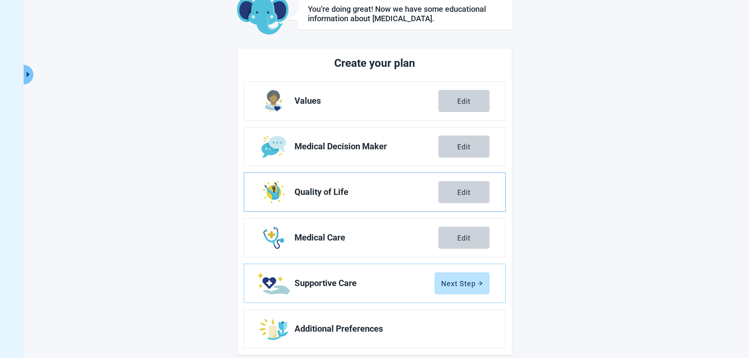
scroll to position [60, 0]
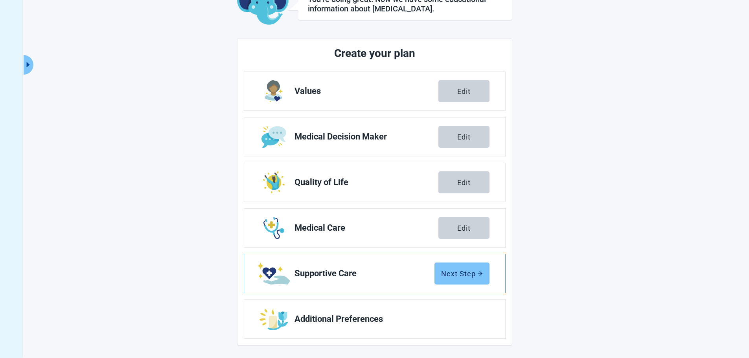
click at [454, 272] on div "Next Step" at bounding box center [462, 274] width 42 height 8
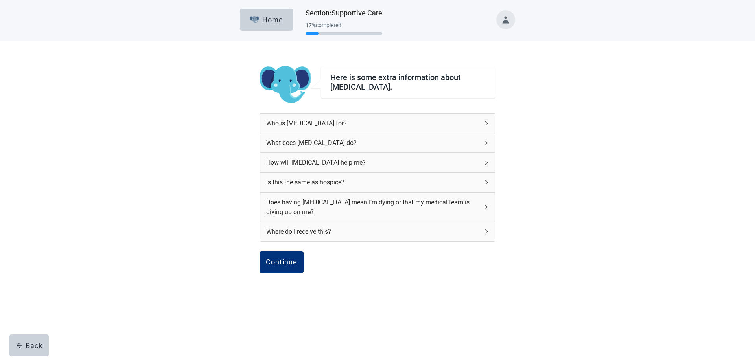
click at [405, 124] on div "Who is [MEDICAL_DATA] for?" at bounding box center [372, 123] width 213 height 10
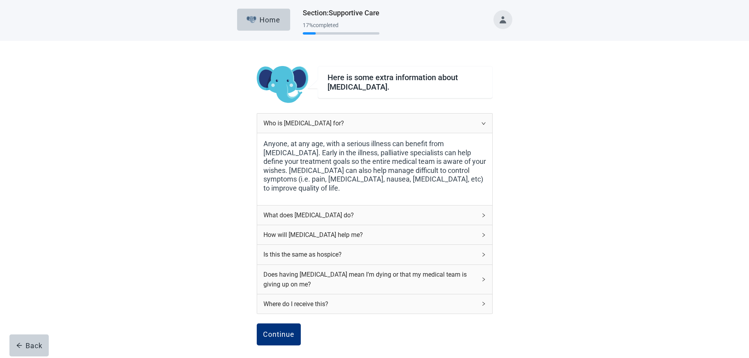
click at [318, 218] on div "What does [MEDICAL_DATA] do?" at bounding box center [370, 215] width 213 height 10
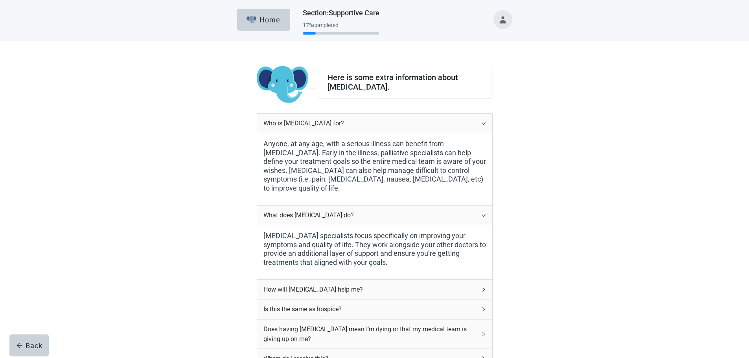
click at [328, 292] on div "How will [MEDICAL_DATA] help me?" at bounding box center [370, 290] width 213 height 10
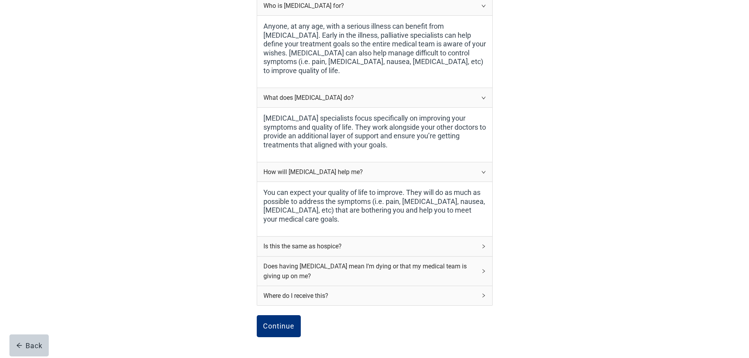
scroll to position [118, 0]
click at [320, 248] on div "Is this the same as hospice?" at bounding box center [370, 246] width 213 height 10
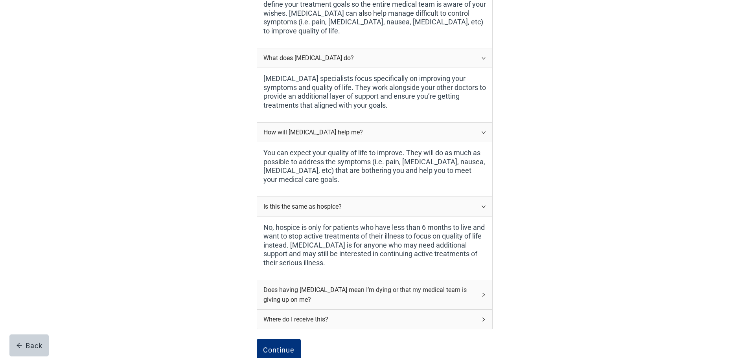
scroll to position [197, 0]
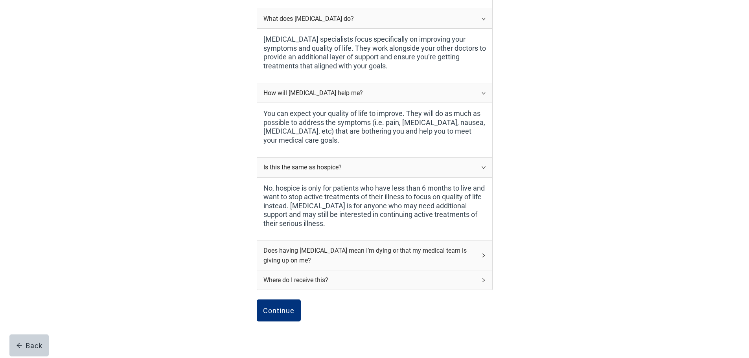
click at [318, 250] on div "Does having [MEDICAL_DATA] mean I’m dying or that my medical team is giving up …" at bounding box center [370, 256] width 213 height 20
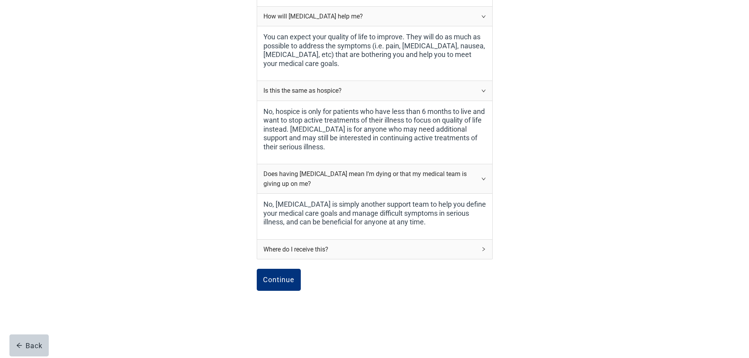
scroll to position [275, 0]
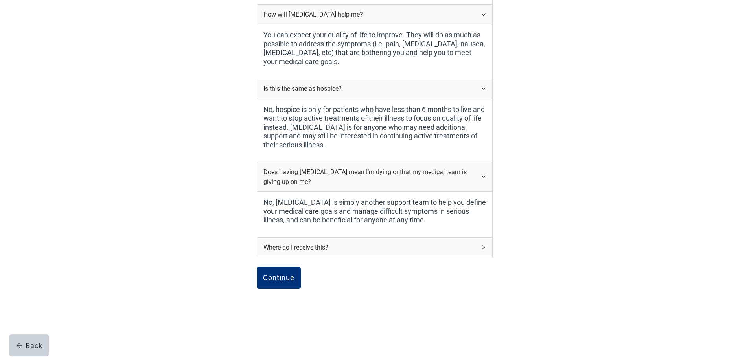
click at [322, 250] on div "Where do I receive this?" at bounding box center [370, 248] width 213 height 10
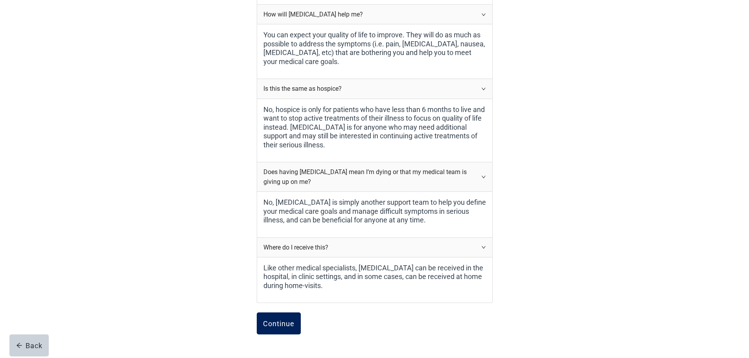
click at [281, 324] on div "Continue" at bounding box center [278, 324] width 31 height 8
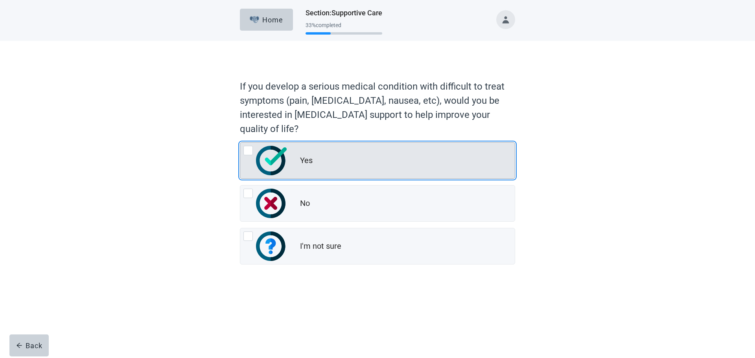
click at [249, 151] on div "Yes, radio button, not checked" at bounding box center [248, 150] width 9 height 9
click at [240, 143] on input "Yes" at bounding box center [240, 142] width 0 height 0
radio input "true"
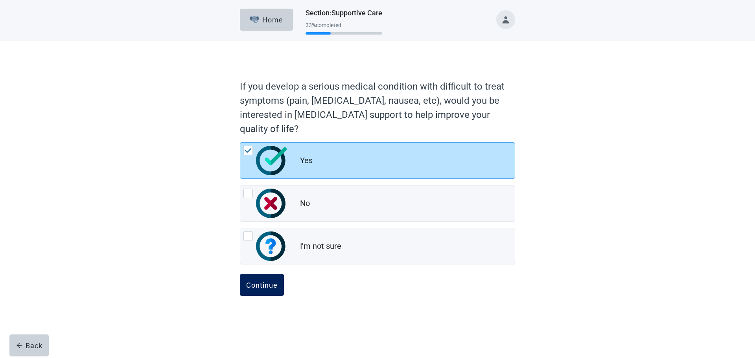
click at [256, 284] on div "Continue" at bounding box center [261, 285] width 31 height 8
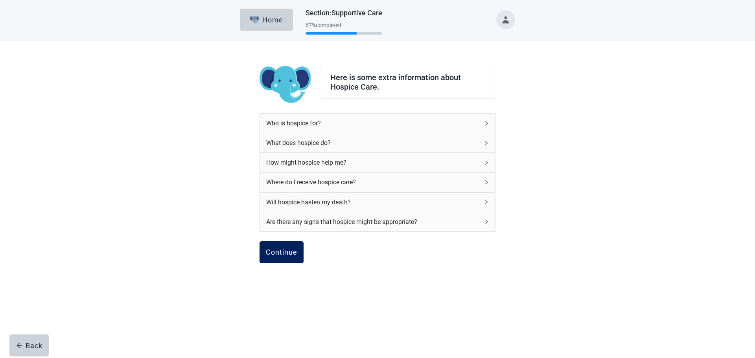
click at [276, 249] on div "Continue" at bounding box center [281, 253] width 31 height 8
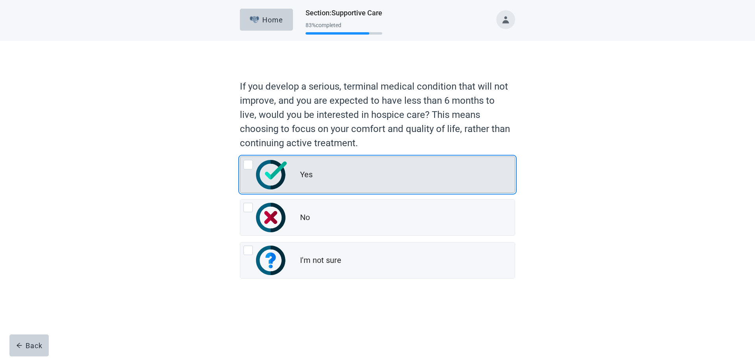
click at [245, 166] on div "Yes, radio button, not checked" at bounding box center [248, 164] width 9 height 9
click at [240, 157] on input "Yes" at bounding box center [240, 157] width 0 height 0
radio input "true"
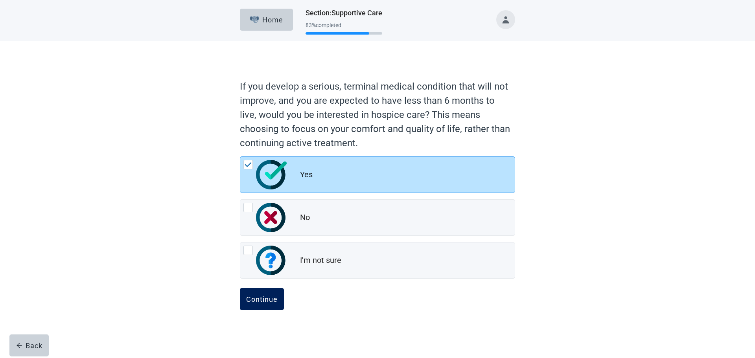
click at [264, 298] on div "Continue" at bounding box center [261, 299] width 31 height 8
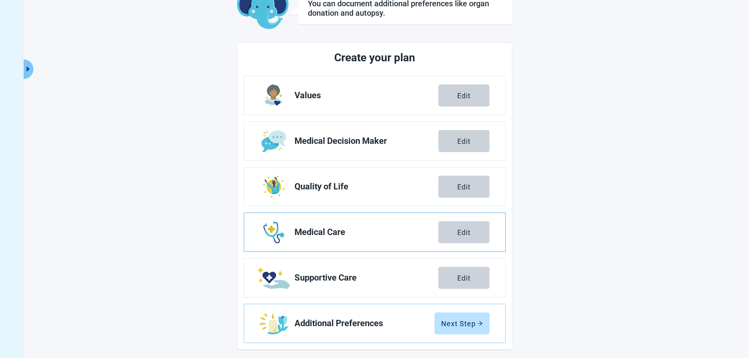
scroll to position [60, 0]
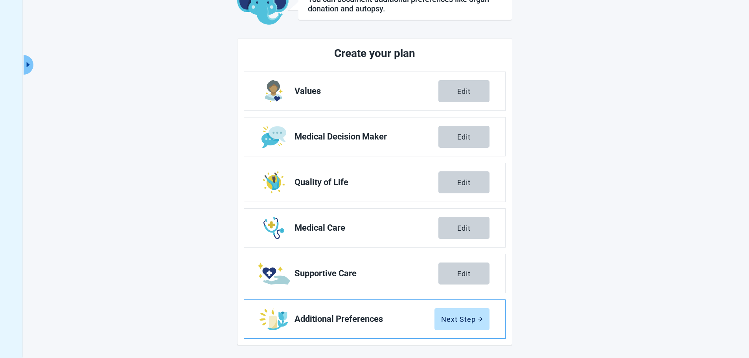
click at [371, 316] on span "Additional Preferences" at bounding box center [365, 319] width 140 height 9
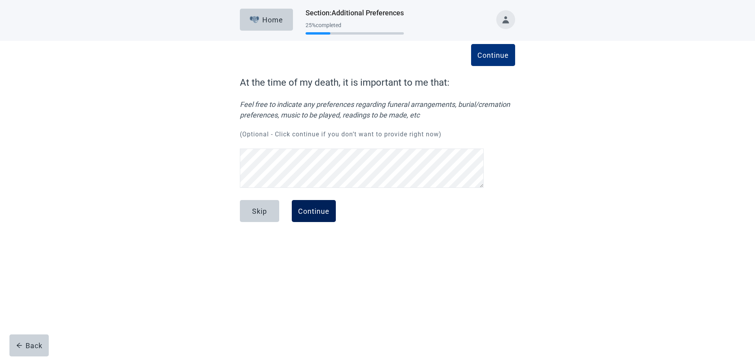
click at [315, 205] on button "Continue" at bounding box center [314, 211] width 44 height 22
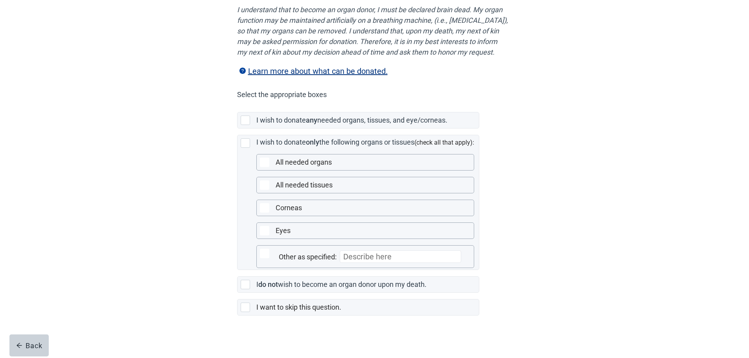
scroll to position [118, 0]
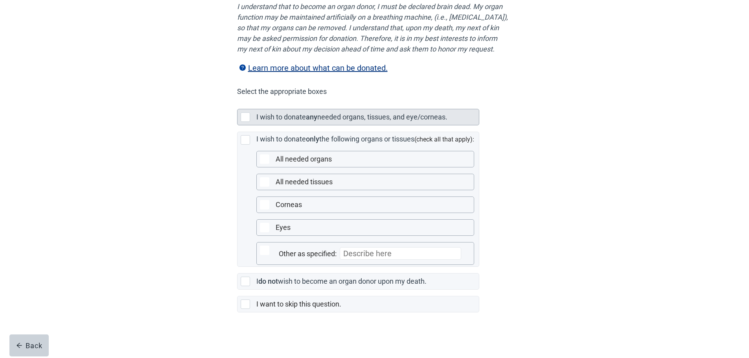
click at [244, 122] on div "Main content" at bounding box center [245, 117] width 9 height 9
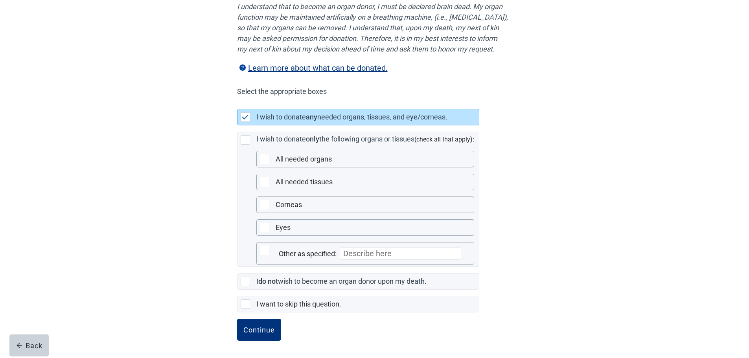
scroll to position [127, 0]
click at [254, 327] on div "Continue" at bounding box center [259, 330] width 31 height 8
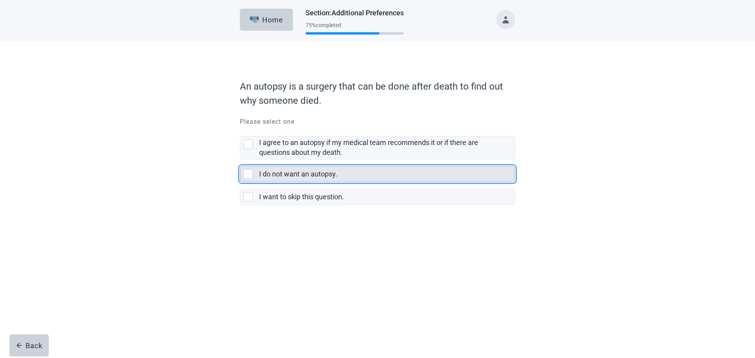
click at [247, 172] on div "I do not want an autopsy., checkbox, not selected" at bounding box center [248, 174] width 9 height 9
click at [240, 160] on input "I do not want an autopsy." at bounding box center [240, 160] width 0 height 0
checkbox input "true"
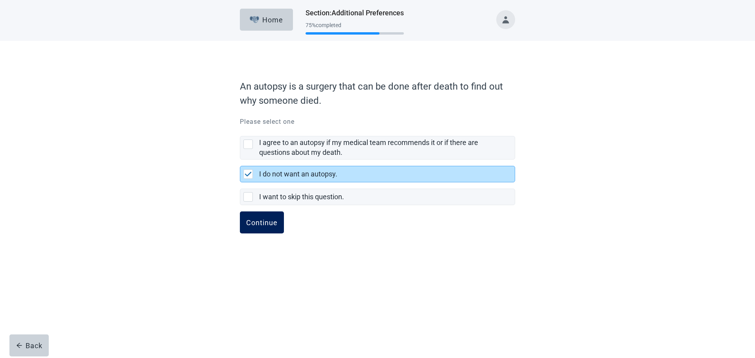
click at [257, 220] on div "Continue" at bounding box center [261, 223] width 31 height 8
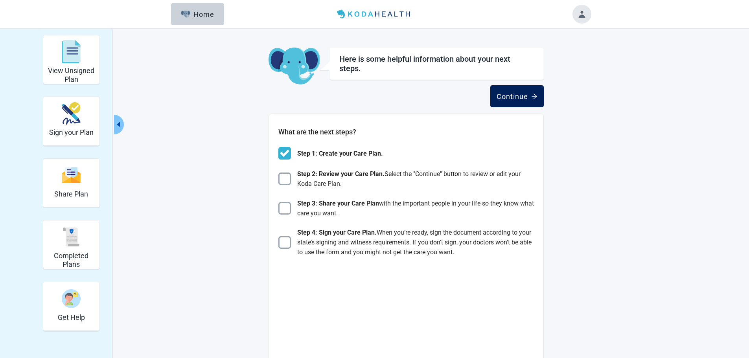
click at [513, 96] on div "Continue" at bounding box center [517, 96] width 41 height 8
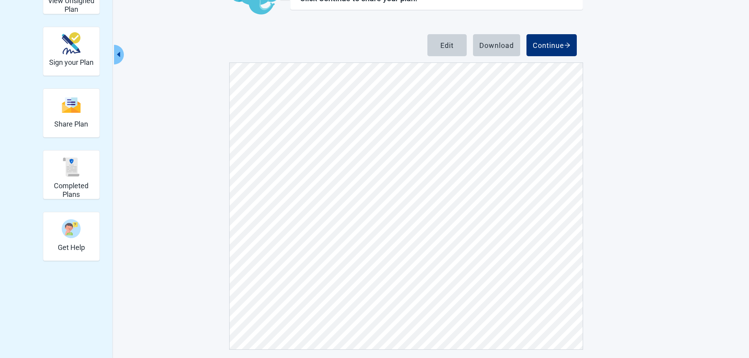
scroll to position [74, 0]
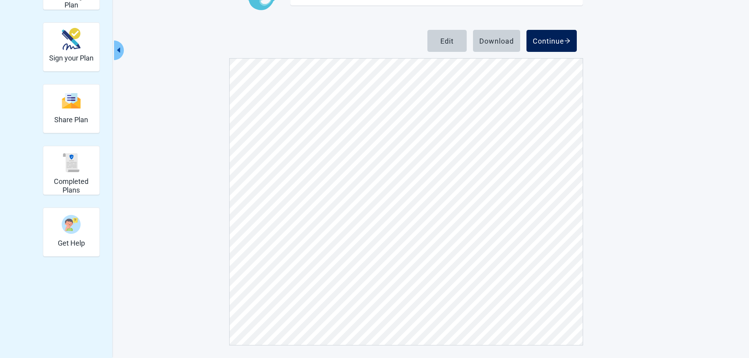
click at [546, 38] on div "Continue" at bounding box center [552, 41] width 38 height 8
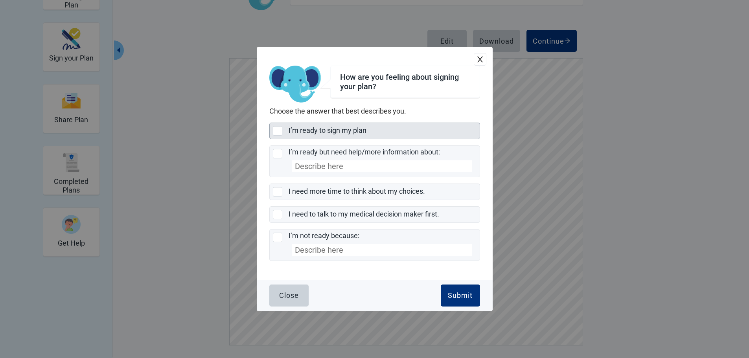
click at [277, 131] on div "I’m ready to sign my plan, checkbox, not selected" at bounding box center [277, 130] width 9 height 9
click at [270, 123] on input "I’m ready to sign my plan" at bounding box center [269, 123] width 0 height 0
checkbox input "true"
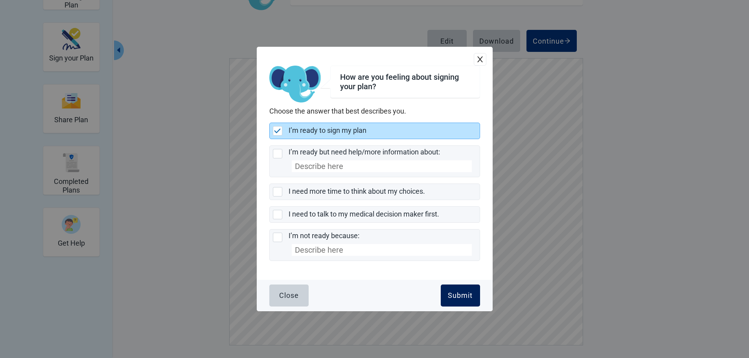
click at [458, 295] on div "Submit" at bounding box center [460, 296] width 25 height 8
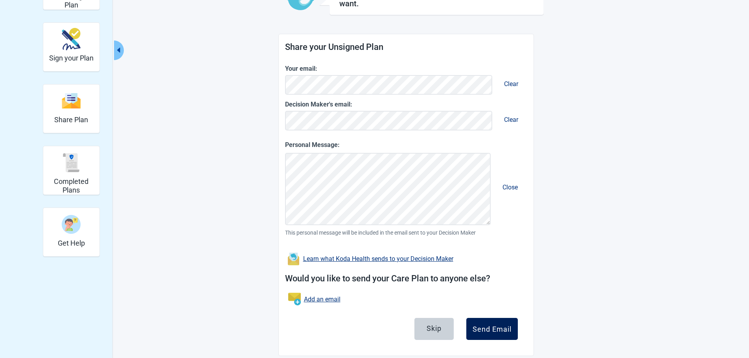
click at [487, 328] on div "Send Email" at bounding box center [492, 329] width 39 height 8
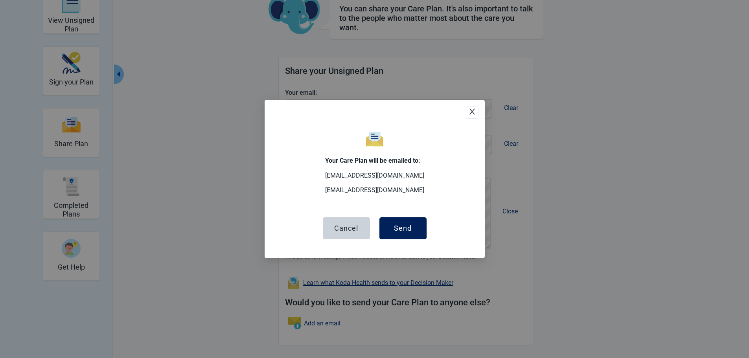
click at [406, 229] on div "Send" at bounding box center [403, 229] width 18 height 8
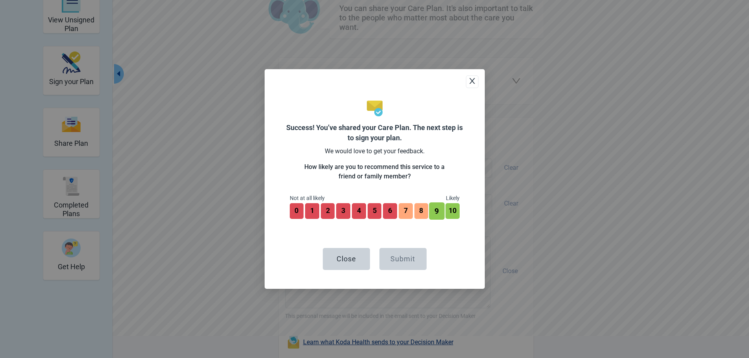
click at [435, 216] on button "9" at bounding box center [436, 211] width 15 height 17
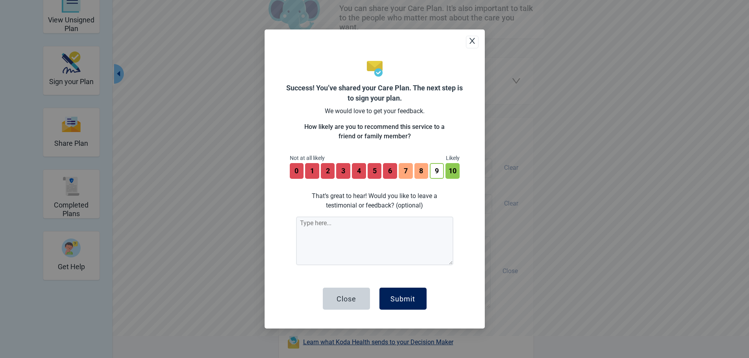
click at [404, 295] on div "Submit" at bounding box center [403, 299] width 25 height 8
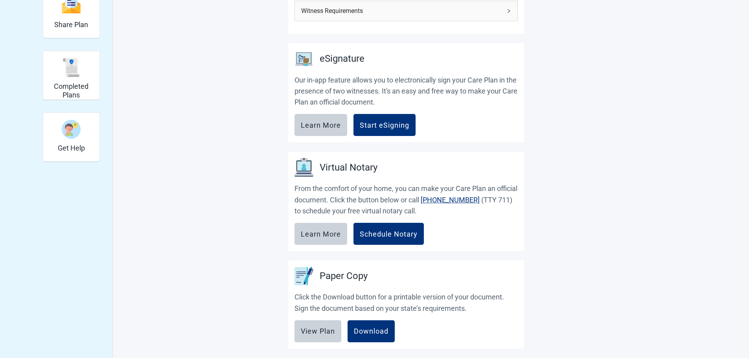
scroll to position [166, 0]
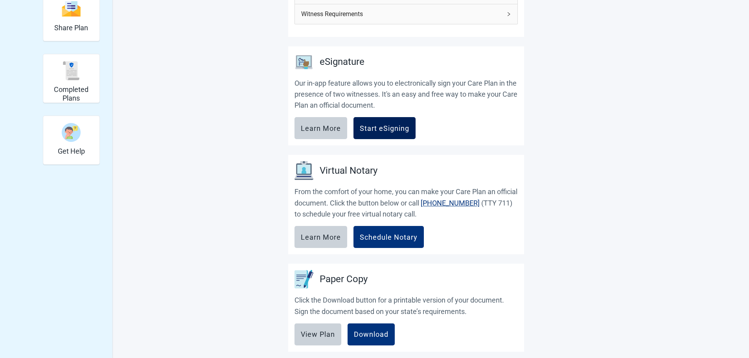
click at [379, 128] on div "Start eSigning" at bounding box center [385, 128] width 50 height 8
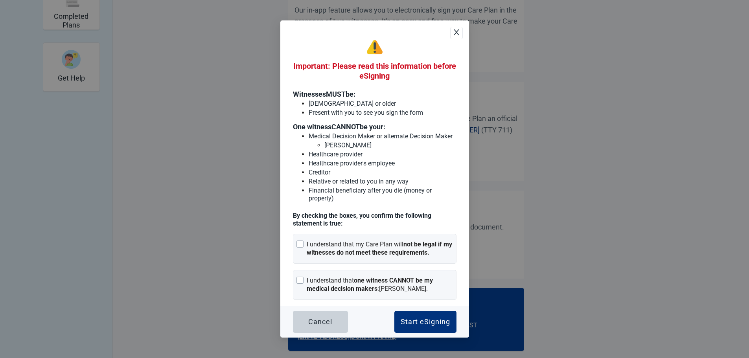
scroll to position [245, 0]
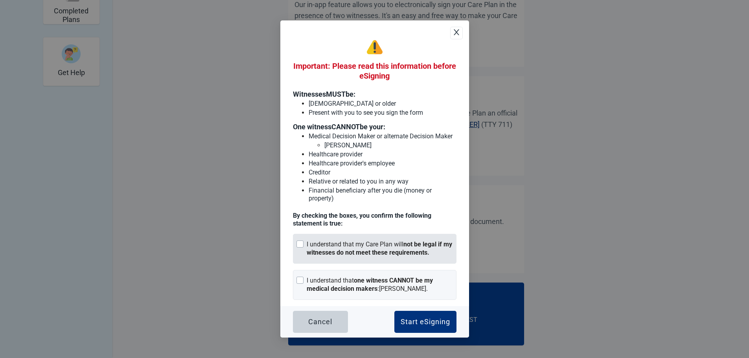
click at [301, 244] on div at bounding box center [300, 244] width 7 height 7
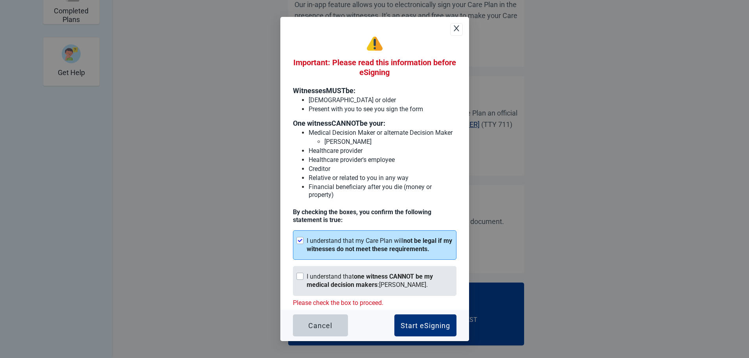
click at [301, 277] on div at bounding box center [300, 276] width 7 height 7
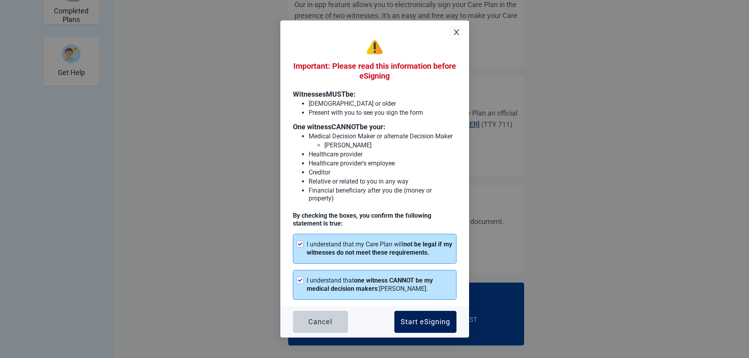
click at [420, 321] on div "Start eSigning" at bounding box center [426, 322] width 50 height 8
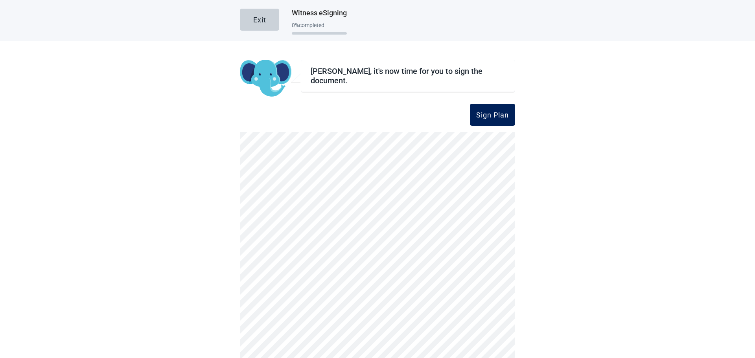
click at [482, 112] on div "Sign Plan" at bounding box center [492, 115] width 33 height 8
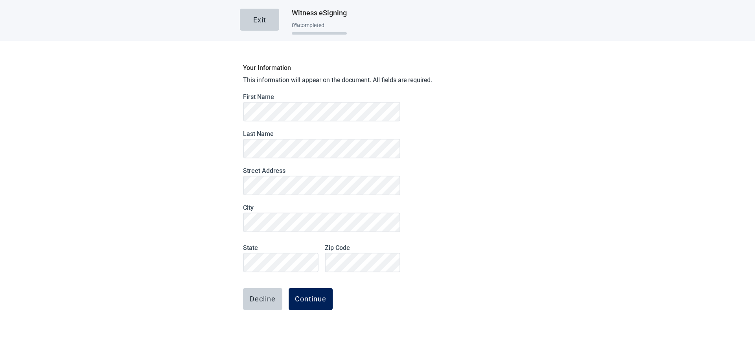
click at [312, 298] on div "Continue" at bounding box center [310, 299] width 31 height 8
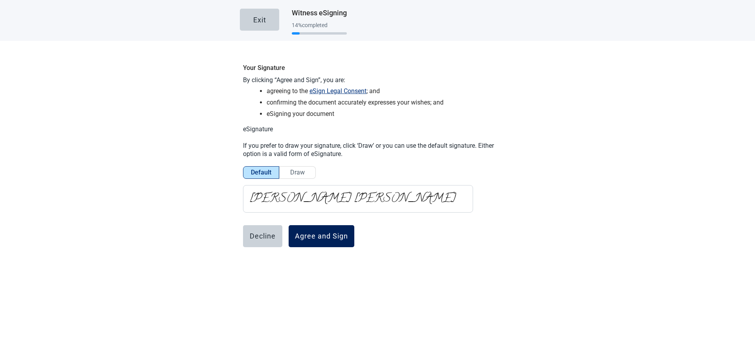
click at [314, 234] on div "Agree and Sign" at bounding box center [321, 237] width 53 height 8
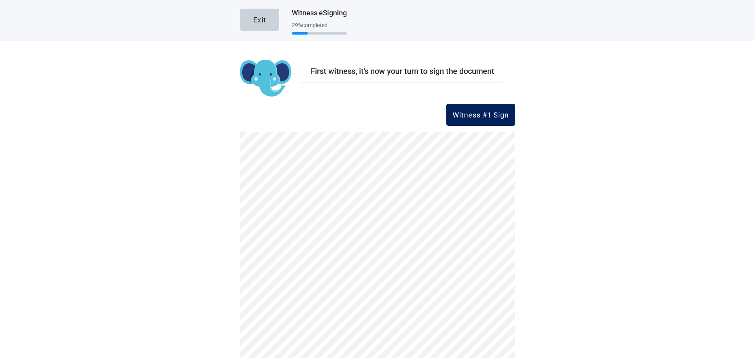
click at [471, 114] on div "Witness #1 Sign" at bounding box center [481, 115] width 56 height 8
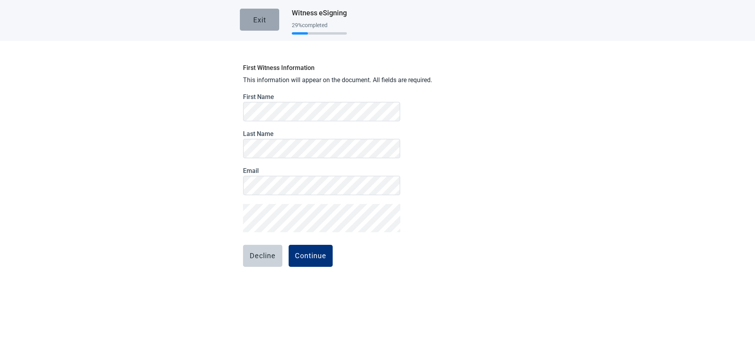
click at [258, 19] on div "Exit" at bounding box center [259, 20] width 13 height 8
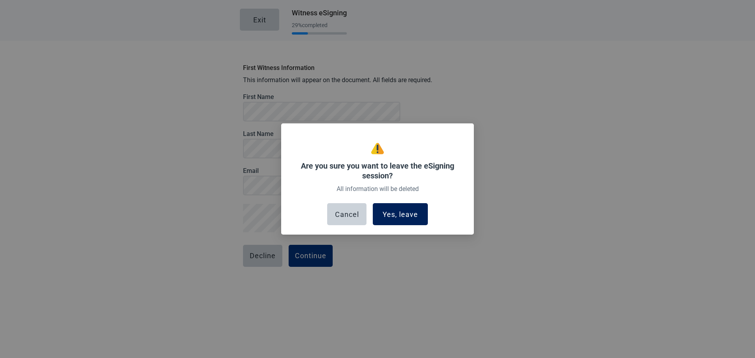
click at [398, 214] on div "Yes, leave" at bounding box center [400, 214] width 35 height 8
